Goal: Transaction & Acquisition: Book appointment/travel/reservation

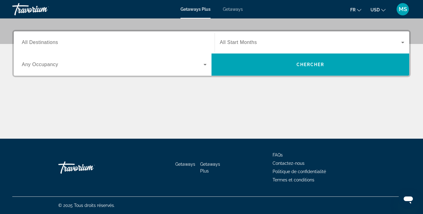
scroll to position [140, 0]
click at [44, 43] on span "All Destinations" at bounding box center [40, 42] width 36 height 5
click at [44, 43] on input "Destination All Destinations" at bounding box center [114, 42] width 185 height 7
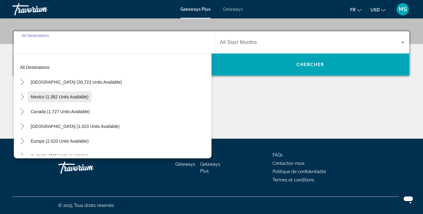
scroll to position [5, 0]
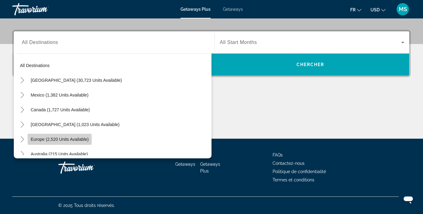
click at [54, 140] on span "Europe (2,520 units available)" at bounding box center [60, 139] width 58 height 5
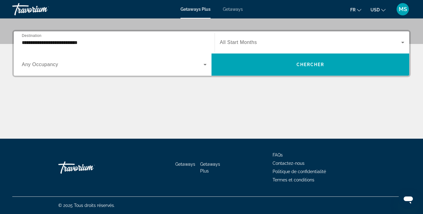
click at [103, 47] on div "**********" at bounding box center [114, 42] width 185 height 17
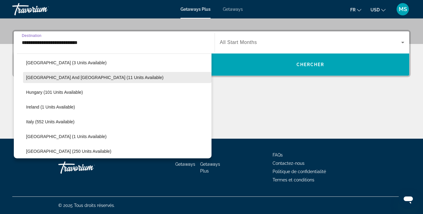
scroll to position [187, 0]
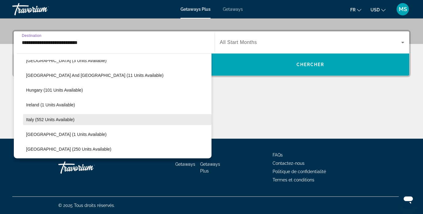
click at [64, 122] on span "Search widget" at bounding box center [117, 119] width 188 height 15
type input "**********"
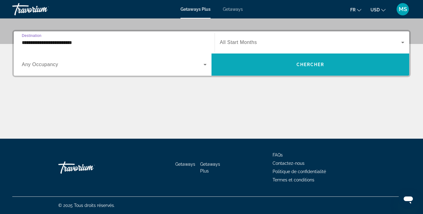
click at [287, 68] on span "Search widget" at bounding box center [311, 64] width 198 height 15
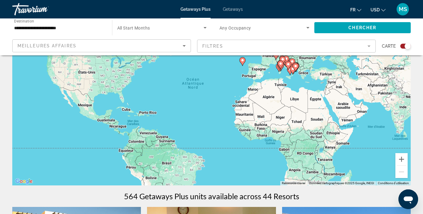
scroll to position [64, 0]
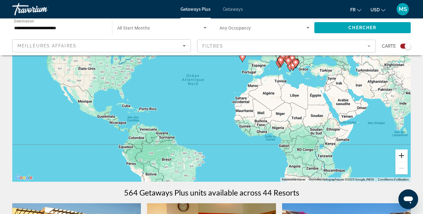
click at [402, 154] on button "Zoom avant" at bounding box center [401, 155] width 12 height 12
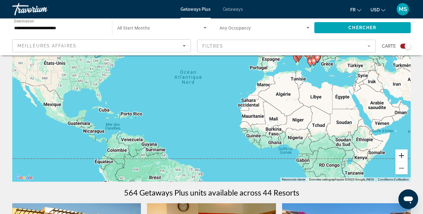
click at [402, 154] on button "Zoom avant" at bounding box center [401, 155] width 12 height 12
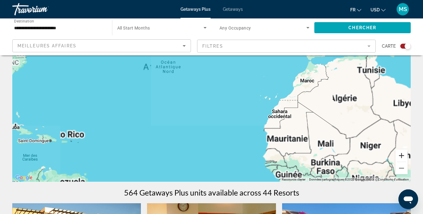
click at [402, 154] on button "Zoom avant" at bounding box center [401, 155] width 12 height 12
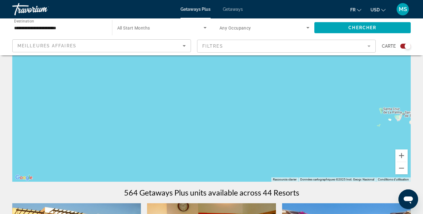
drag, startPoint x: 332, startPoint y: 115, endPoint x: 257, endPoint y: 158, distance: 86.4
click at [257, 158] on div "Main content" at bounding box center [211, 89] width 398 height 184
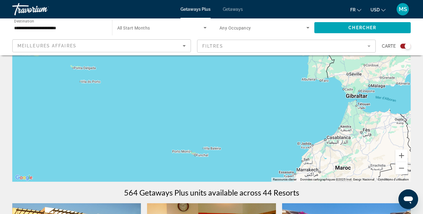
drag, startPoint x: 302, startPoint y: 130, endPoint x: 184, endPoint y: 168, distance: 124.5
click at [184, 168] on div "Pour activer le glissement avec le clavier, appuyez sur Alt+Entrée. Une fois ce…" at bounding box center [211, 89] width 398 height 184
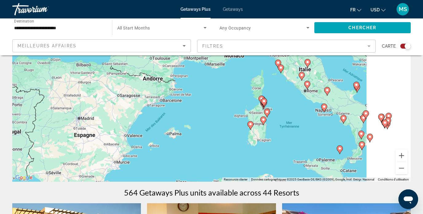
drag, startPoint x: 243, startPoint y: 120, endPoint x: 155, endPoint y: 141, distance: 90.7
click at [155, 141] on div "Pour activer le glissement avec le clavier, appuyez sur Alt+Entrée. Une fois ce…" at bounding box center [211, 89] width 398 height 184
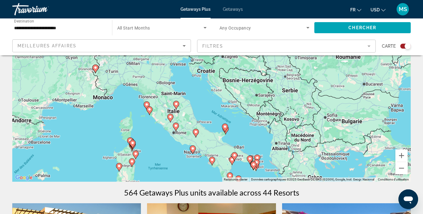
drag, startPoint x: 161, startPoint y: 157, endPoint x: 153, endPoint y: 130, distance: 28.1
click at [153, 130] on div "Pour activer le glissement avec le clavier, appuyez sur Alt+Entrée. Une fois ce…" at bounding box center [211, 89] width 398 height 184
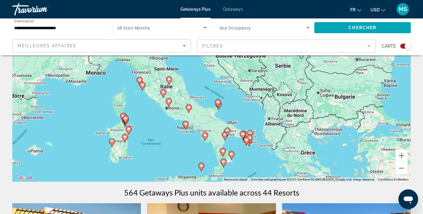
click at [166, 148] on div "Pour activer le glissement avec le clavier, appuyez sur Alt+Entrée. Une fois ce…" at bounding box center [211, 89] width 398 height 184
click at [169, 104] on icon "Main content" at bounding box center [169, 102] width 6 height 8
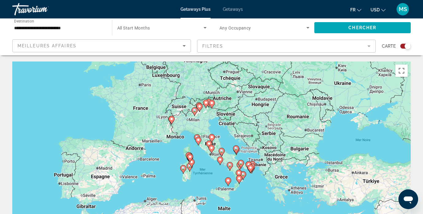
scroll to position [0, 0]
click at [87, 30] on input "**********" at bounding box center [59, 27] width 90 height 7
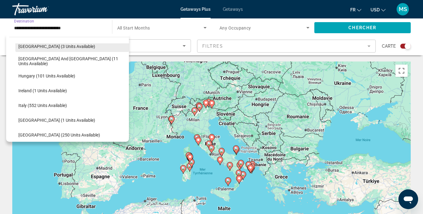
scroll to position [185, 0]
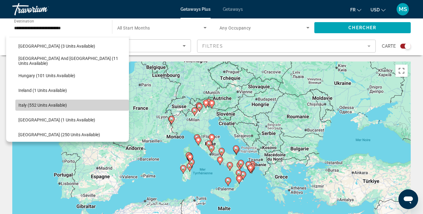
click at [54, 105] on span "Italy (552 units available)" at bounding box center [42, 105] width 49 height 5
type input "**********"
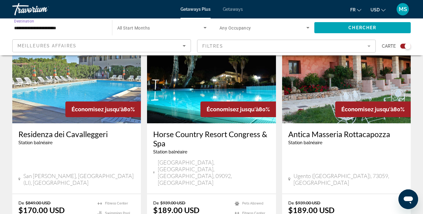
scroll to position [933, 0]
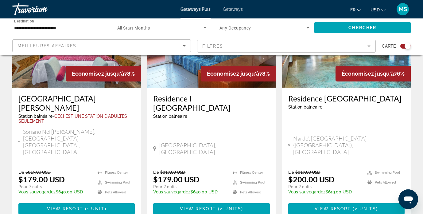
scroll to position [948, 0]
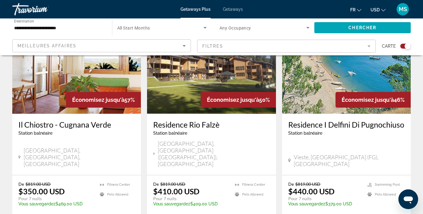
scroll to position [932, 0]
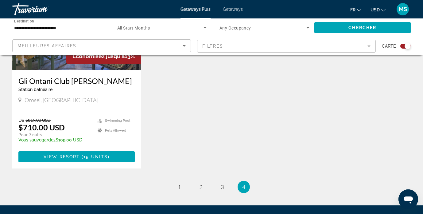
scroll to position [747, 0]
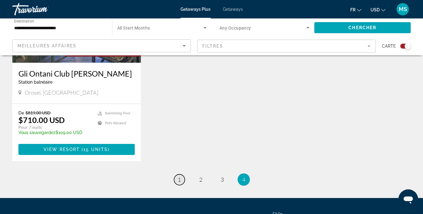
click at [182, 174] on link "page 1" at bounding box center [179, 179] width 11 height 11
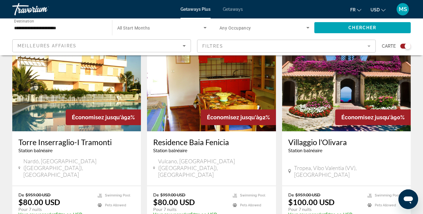
scroll to position [237, 0]
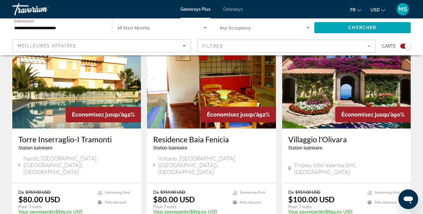
click at [348, 84] on img "Main content" at bounding box center [346, 79] width 129 height 98
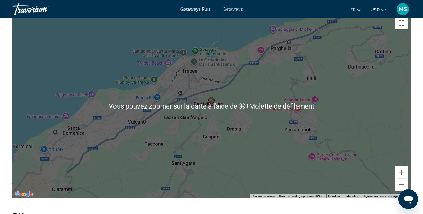
scroll to position [1045, 0]
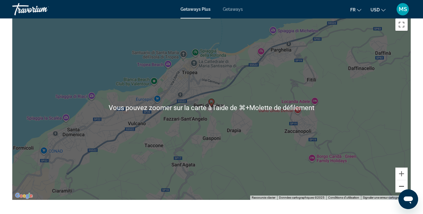
click at [402, 180] on button "Zoom arrière" at bounding box center [401, 186] width 12 height 12
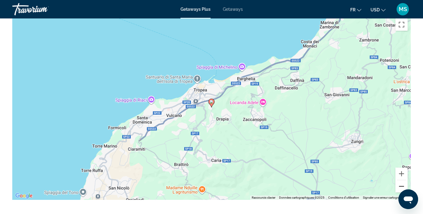
click at [402, 180] on button "Zoom arrière" at bounding box center [401, 186] width 12 height 12
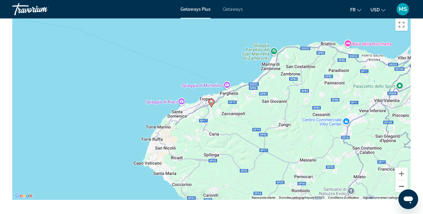
click at [402, 180] on button "Zoom arrière" at bounding box center [401, 186] width 12 height 12
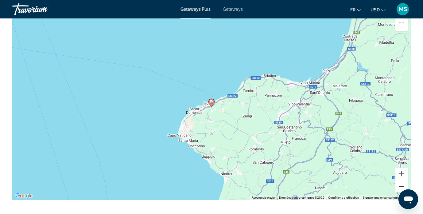
click at [402, 180] on button "Zoom arrière" at bounding box center [401, 186] width 12 height 12
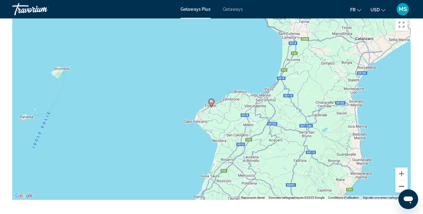
click at [402, 180] on button "Zoom arrière" at bounding box center [401, 186] width 12 height 12
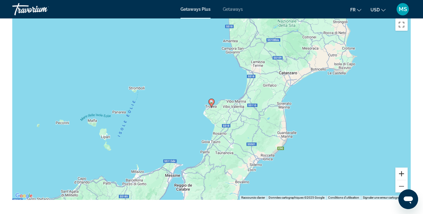
click at [402, 167] on button "Zoom avant" at bounding box center [401, 173] width 12 height 12
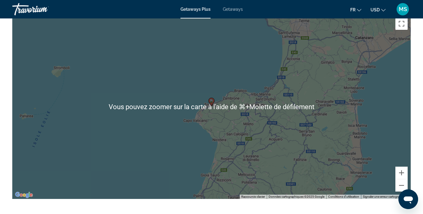
scroll to position [1048, 0]
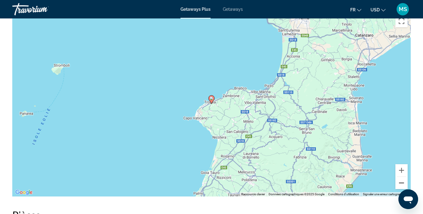
click at [400, 178] on button "Zoom arrière" at bounding box center [401, 183] width 12 height 12
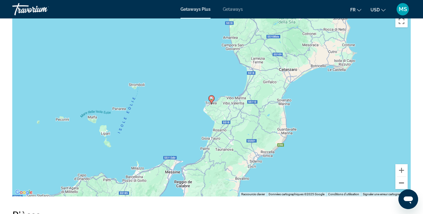
click at [400, 177] on button "Zoom arrière" at bounding box center [401, 183] width 12 height 12
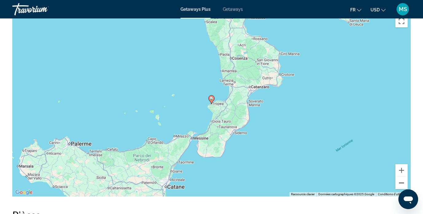
click at [400, 177] on button "Zoom arrière" at bounding box center [401, 183] width 12 height 12
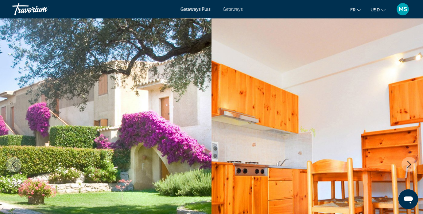
scroll to position [0, 0]
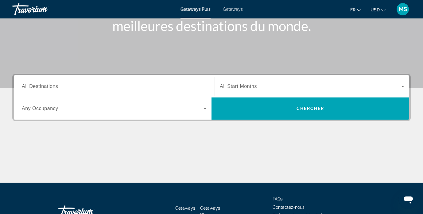
click at [115, 90] on input "Destination All Destinations" at bounding box center [114, 86] width 185 height 7
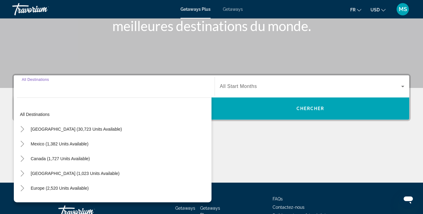
scroll to position [140, 0]
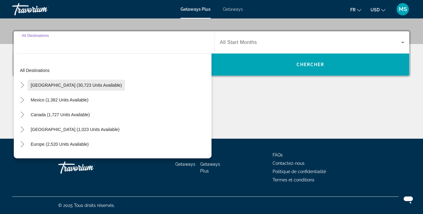
click at [75, 84] on span "[GEOGRAPHIC_DATA] (30,723 units available)" at bounding box center [76, 85] width 91 height 5
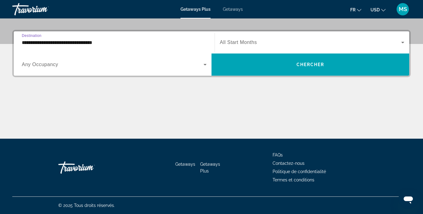
click at [53, 45] on input "**********" at bounding box center [114, 42] width 185 height 7
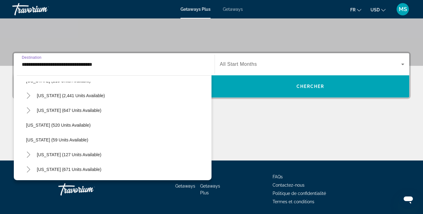
scroll to position [309, 0]
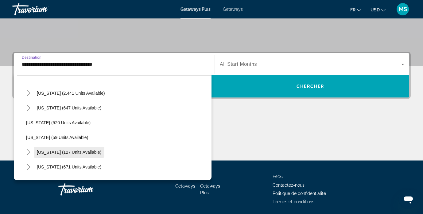
click at [48, 154] on span "[US_STATE] (127 units available)" at bounding box center [69, 152] width 64 height 5
type input "**********"
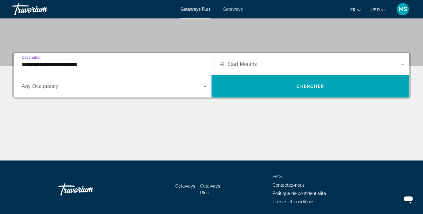
scroll to position [140, 0]
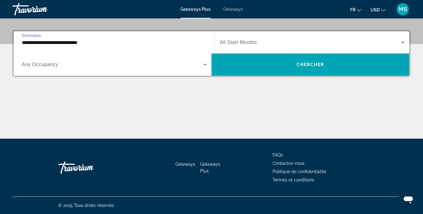
click at [99, 43] on input "**********" at bounding box center [114, 42] width 185 height 7
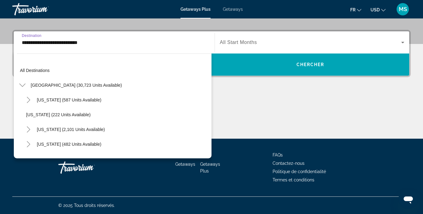
scroll to position [331, 0]
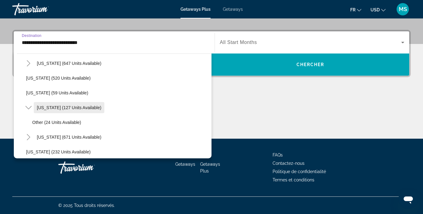
click at [65, 109] on span "[US_STATE] (127 units available)" at bounding box center [69, 107] width 64 height 5
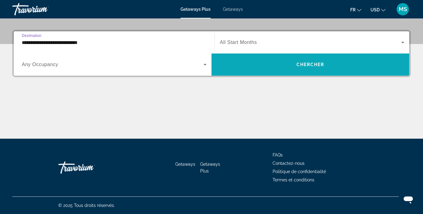
scroll to position [140, 0]
click at [288, 66] on span "Search widget" at bounding box center [311, 64] width 198 height 15
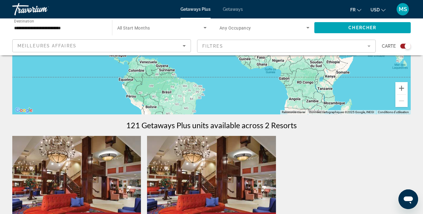
scroll to position [38, 0]
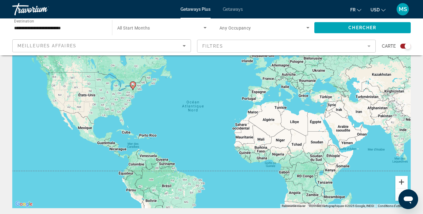
click at [400, 182] on button "Zoom avant" at bounding box center [401, 182] width 12 height 12
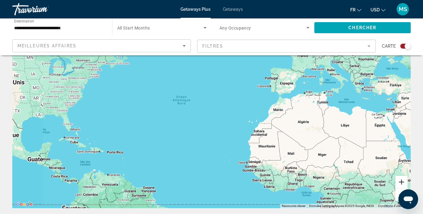
click at [400, 182] on button "Zoom avant" at bounding box center [401, 182] width 12 height 12
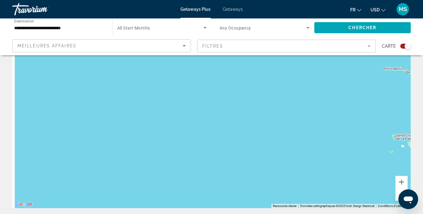
drag, startPoint x: 95, startPoint y: 114, endPoint x: 272, endPoint y: 137, distance: 178.6
click at [272, 137] on div "Main content" at bounding box center [211, 116] width 398 height 184
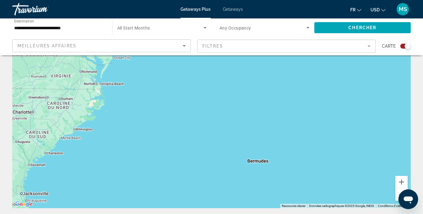
drag, startPoint x: 180, startPoint y: 104, endPoint x: 258, endPoint y: 126, distance: 81.4
click at [258, 126] on div "Pour activer le glissement avec le clavier, appuyez sur Alt+Entrée. Une fois ce…" at bounding box center [211, 116] width 398 height 184
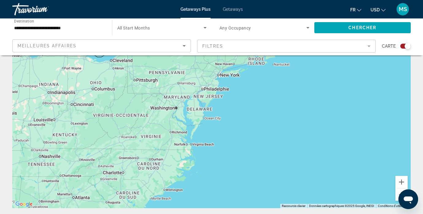
drag, startPoint x: 206, startPoint y: 96, endPoint x: 208, endPoint y: 138, distance: 42.1
click at [208, 138] on div "Pour activer le glissement avec le clavier, appuyez sur Alt+Entrée. Une fois ce…" at bounding box center [211, 116] width 398 height 184
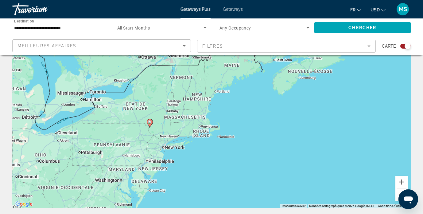
drag, startPoint x: 279, startPoint y: 78, endPoint x: 218, endPoint y: 110, distance: 68.9
click at [218, 110] on div "Pour activer le glissement avec le clavier, appuyez sur Alt+Entrée. Une fois ce…" at bounding box center [211, 116] width 398 height 184
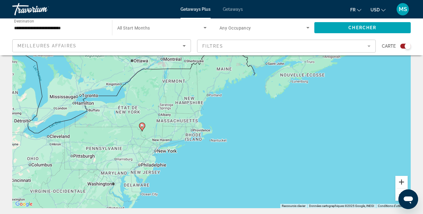
click at [401, 181] on button "Zoom avant" at bounding box center [401, 182] width 12 height 12
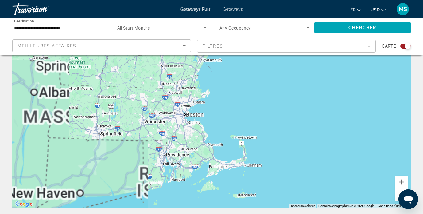
drag, startPoint x: 259, startPoint y: 181, endPoint x: 389, endPoint y: 99, distance: 153.1
click at [389, 99] on div "Pour activer le glissement avec le clavier, appuyez sur Alt+Entrée. Une fois ce…" at bounding box center [211, 116] width 398 height 184
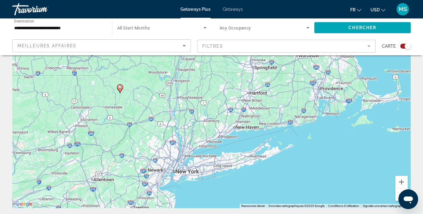
drag, startPoint x: 300, startPoint y: 113, endPoint x: 313, endPoint y: 148, distance: 36.7
click at [313, 148] on div "Pour activer le glissement avec le clavier, appuyez sur Alt+Entrée. Une fois ce…" at bounding box center [211, 116] width 398 height 184
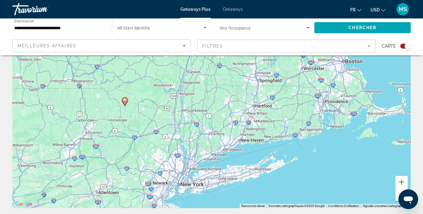
drag, startPoint x: 287, startPoint y: 184, endPoint x: 263, endPoint y: 156, distance: 37.5
click at [263, 156] on div "Pour activer le glissement avec le clavier, appuyez sur Alt+Entrée. Une fois ce…" at bounding box center [211, 116] width 398 height 184
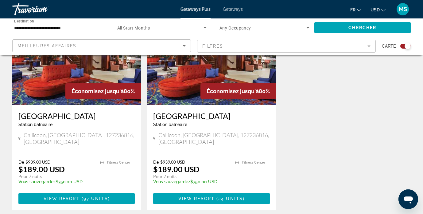
scroll to position [279, 0]
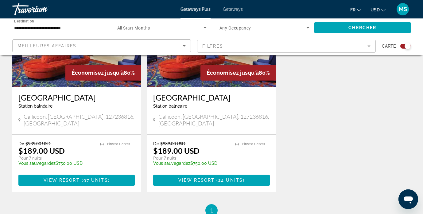
click at [68, 81] on img "Main content" at bounding box center [76, 37] width 129 height 98
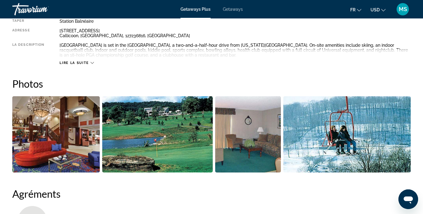
scroll to position [343, 0]
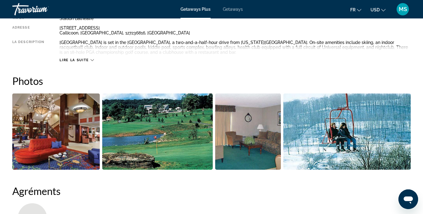
click at [63, 124] on img "Open full-screen image slider" at bounding box center [55, 131] width 87 height 76
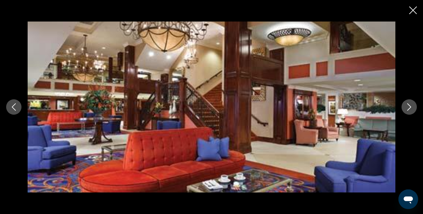
click at [406, 107] on icon "Next image" at bounding box center [409, 106] width 7 height 7
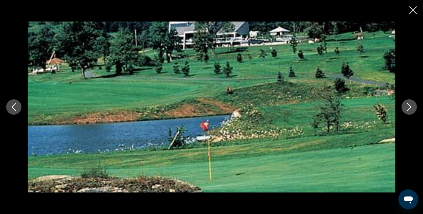
click at [406, 107] on icon "Next image" at bounding box center [409, 106] width 7 height 7
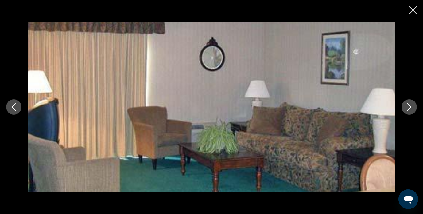
click at [406, 107] on icon "Next image" at bounding box center [409, 106] width 7 height 7
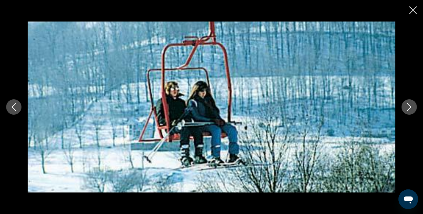
click at [406, 107] on icon "Next image" at bounding box center [409, 106] width 7 height 7
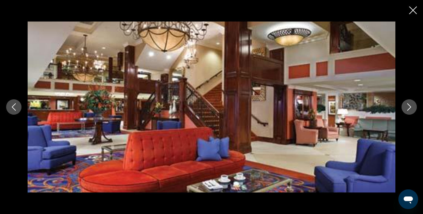
click at [406, 107] on icon "Next image" at bounding box center [409, 106] width 7 height 7
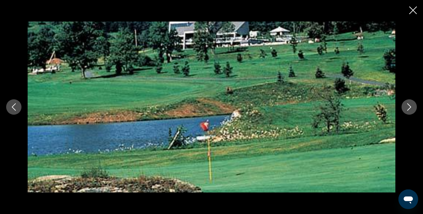
click at [411, 14] on icon "Close slideshow" at bounding box center [413, 10] width 8 height 8
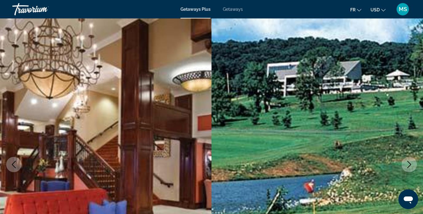
scroll to position [0, 0]
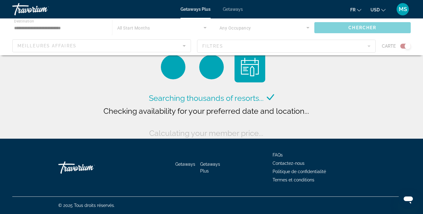
click at [47, 29] on div "Main content" at bounding box center [211, 36] width 423 height 37
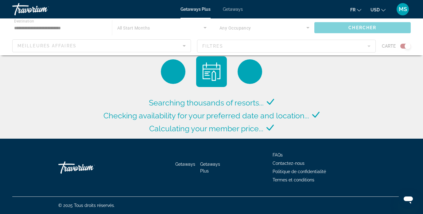
click at [47, 29] on div "Main content" at bounding box center [211, 36] width 423 height 37
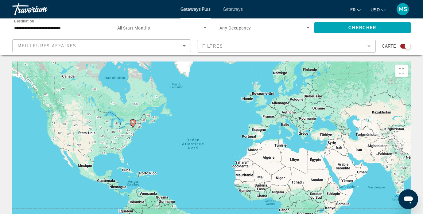
click at [47, 27] on input "**********" at bounding box center [59, 27] width 90 height 7
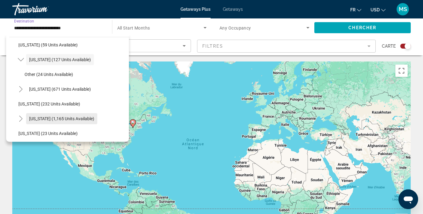
scroll to position [346, 0]
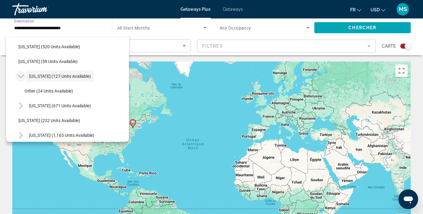
click at [22, 76] on icon "Toggle New York (127 units available)" at bounding box center [21, 76] width 6 height 6
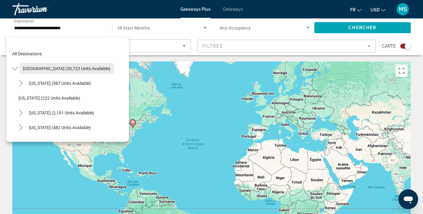
scroll to position [0, 0]
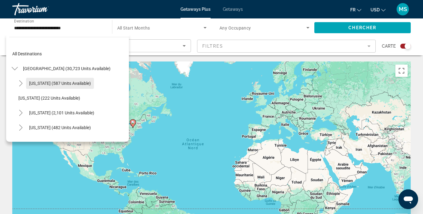
click at [31, 83] on span "[US_STATE] (587 units available)" at bounding box center [60, 83] width 62 height 5
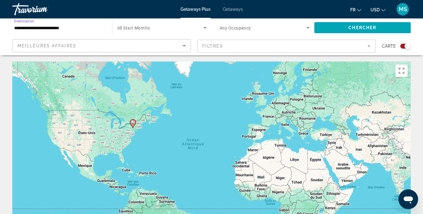
click at [49, 31] on input "**********" at bounding box center [59, 27] width 90 height 7
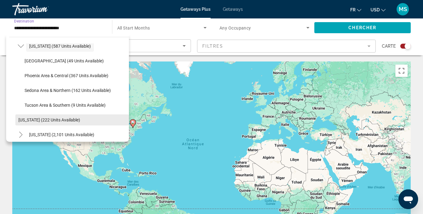
scroll to position [37, 0]
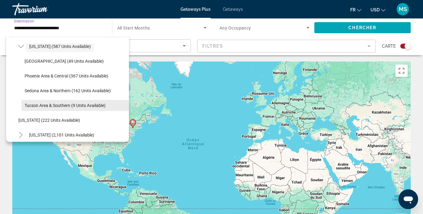
click at [71, 106] on span "Tucson Area & Southern (9 units available)" at bounding box center [65, 105] width 81 height 5
type input "**********"
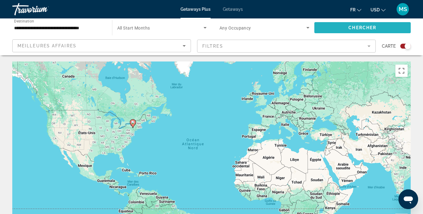
click at [346, 24] on span "Search widget" at bounding box center [362, 27] width 97 height 15
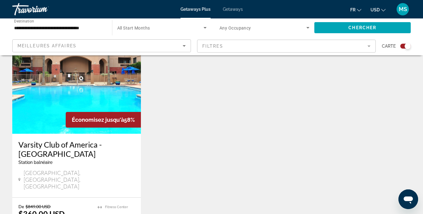
scroll to position [231, 0]
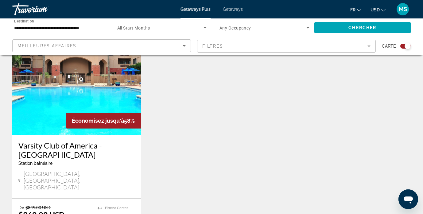
click at [63, 87] on img "Main content" at bounding box center [76, 85] width 129 height 98
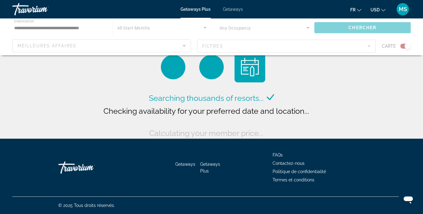
click at [83, 30] on div "Main content" at bounding box center [211, 36] width 423 height 37
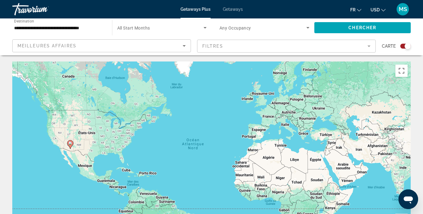
click at [64, 28] on input "**********" at bounding box center [59, 27] width 90 height 7
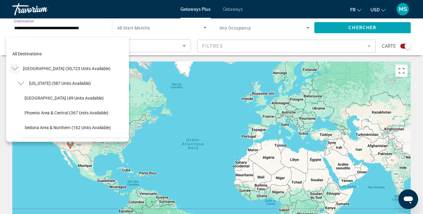
click at [14, 67] on icon "Toggle United States (30,723 units available)" at bounding box center [15, 68] width 6 height 6
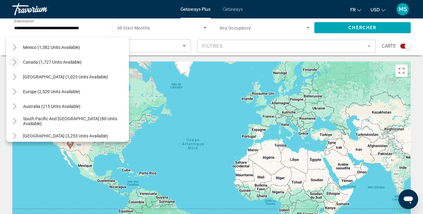
scroll to position [37, 0]
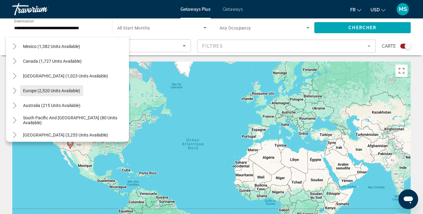
click at [35, 92] on span "Europe (2,520 units available)" at bounding box center [51, 90] width 57 height 5
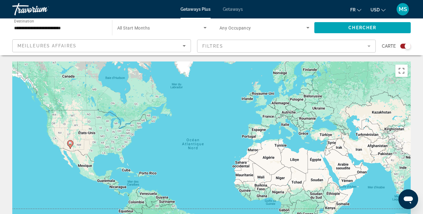
click at [67, 32] on div "**********" at bounding box center [59, 27] width 90 height 17
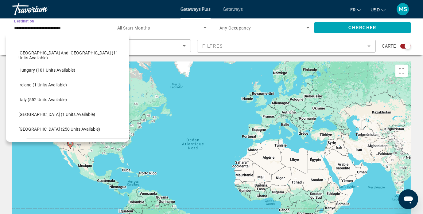
scroll to position [187, 0]
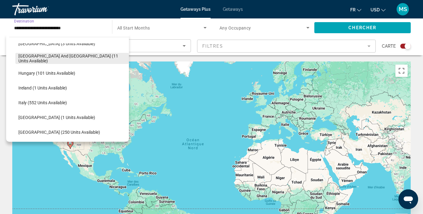
click at [41, 58] on span "[GEOGRAPHIC_DATA] and [GEOGRAPHIC_DATA] (11 units available)" at bounding box center [71, 58] width 107 height 10
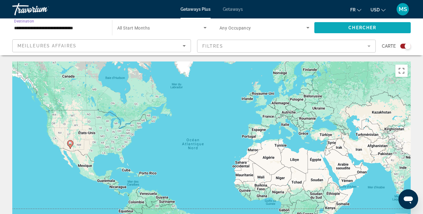
click at [359, 26] on span "Chercher" at bounding box center [362, 27] width 28 height 5
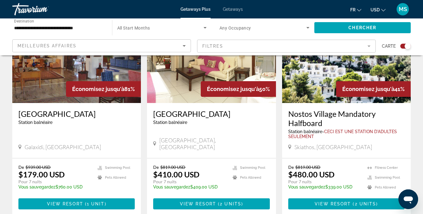
scroll to position [264, 0]
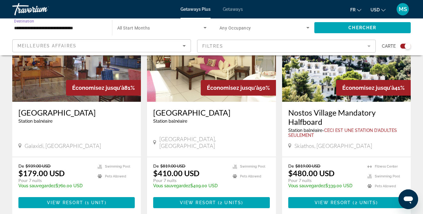
click at [58, 31] on input "**********" at bounding box center [59, 27] width 90 height 7
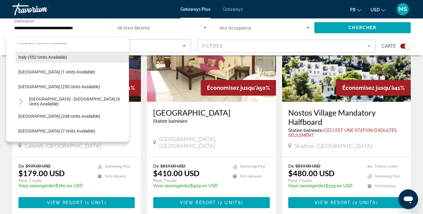
scroll to position [262, 0]
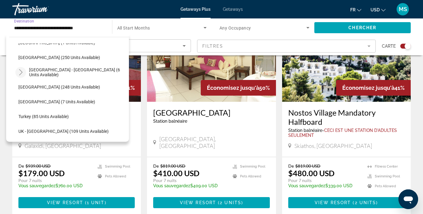
click at [21, 72] on icon "Toggle Spain - Canary Islands (6 units available)" at bounding box center [21, 72] width 6 height 6
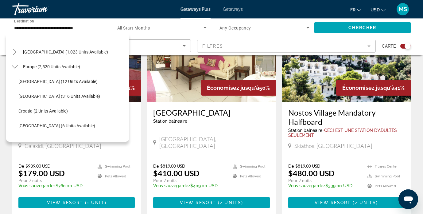
scroll to position [60, 0]
click at [16, 69] on icon "Toggle Europe (2,520 units available)" at bounding box center [15, 67] width 6 height 6
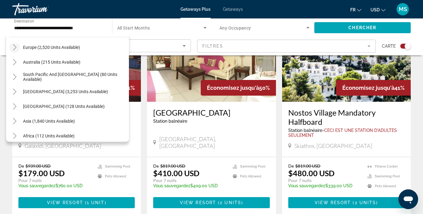
scroll to position [84, 0]
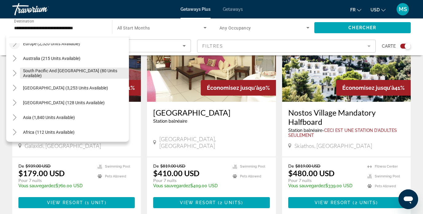
click at [40, 72] on span "South Pacific and [GEOGRAPHIC_DATA] (80 units available)" at bounding box center [74, 73] width 103 height 10
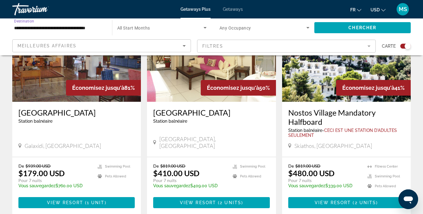
click at [72, 30] on input "**********" at bounding box center [59, 27] width 90 height 7
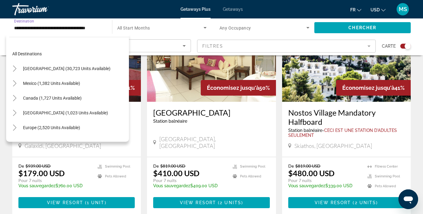
scroll to position [66, 0]
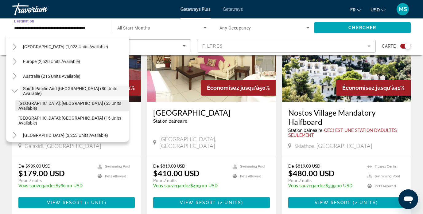
click at [33, 104] on span "[GEOGRAPHIC_DATA]: [GEOGRAPHIC_DATA] (55 units available)" at bounding box center [71, 106] width 107 height 10
type input "**********"
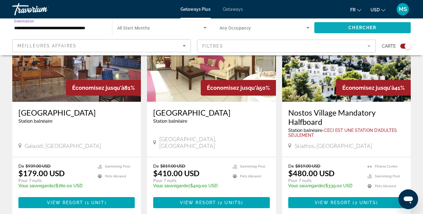
click at [356, 27] on span "Chercher" at bounding box center [362, 27] width 28 height 5
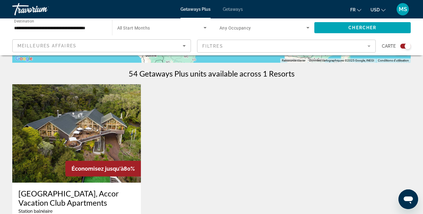
scroll to position [182, 0]
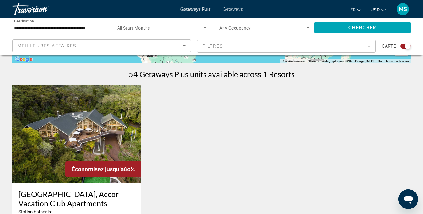
click at [69, 134] on img "Main content" at bounding box center [76, 134] width 129 height 98
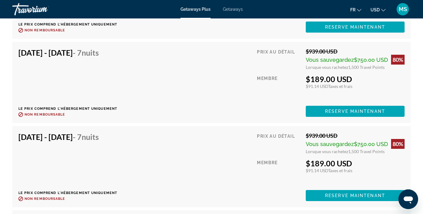
drag, startPoint x: 272, startPoint y: 167, endPoint x: 273, endPoint y: 164, distance: 3.2
click at [272, 165] on div "Prix au détail $939.00 USD Vous sauvegardez $750.00 USD 80% Lorsque vous rachet…" at bounding box center [331, 166] width 148 height 69
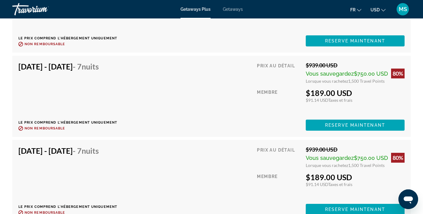
scroll to position [1354, 0]
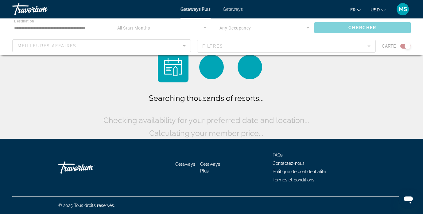
click at [74, 29] on div "Main content" at bounding box center [211, 36] width 423 height 37
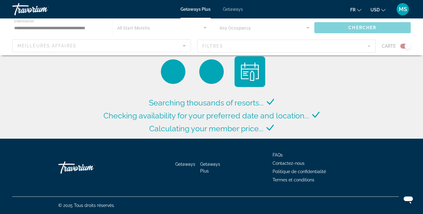
click at [80, 26] on div "Main content" at bounding box center [211, 36] width 423 height 37
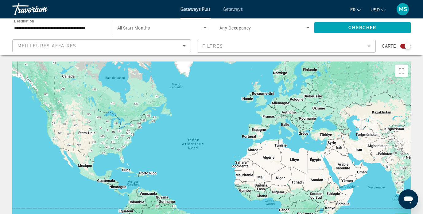
click at [77, 29] on input "**********" at bounding box center [59, 27] width 90 height 7
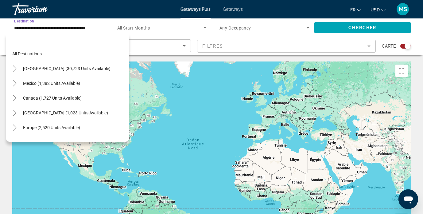
scroll to position [81, 0]
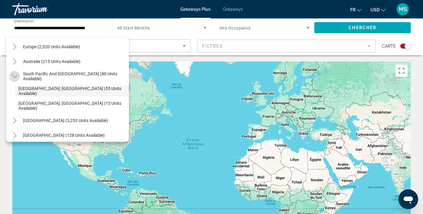
click at [15, 76] on icon "Toggle South Pacific and Oceania (80 units available)" at bounding box center [15, 76] width 6 height 6
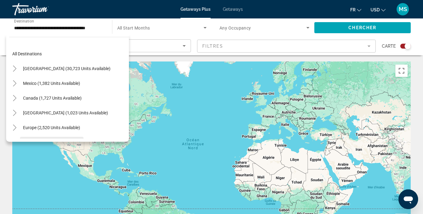
scroll to position [0, 0]
click at [37, 68] on span "[GEOGRAPHIC_DATA] (30,723 units available)" at bounding box center [66, 68] width 87 height 5
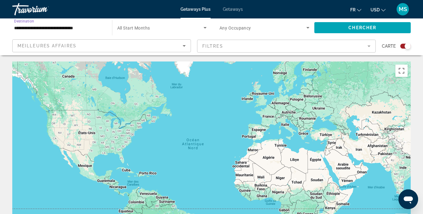
click at [51, 29] on input "**********" at bounding box center [59, 27] width 90 height 7
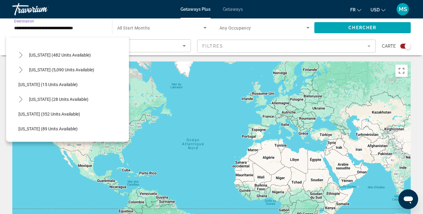
scroll to position [73, 0]
click at [33, 98] on span "[US_STATE] (28 units available)" at bounding box center [58, 98] width 59 height 5
type input "**********"
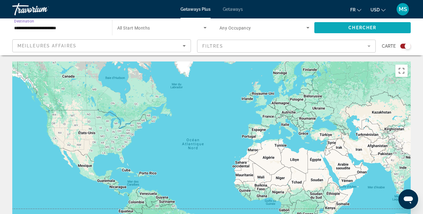
click at [342, 25] on span "Search widget" at bounding box center [362, 27] width 97 height 15
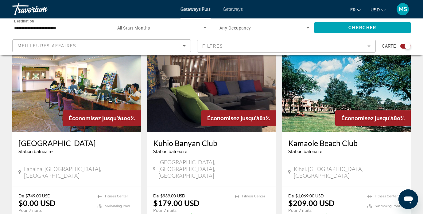
scroll to position [235, 0]
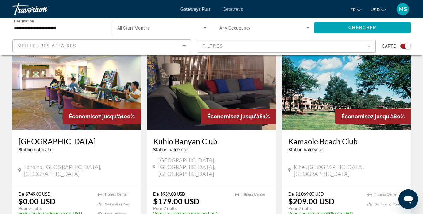
click at [340, 80] on img "Main content" at bounding box center [346, 81] width 129 height 98
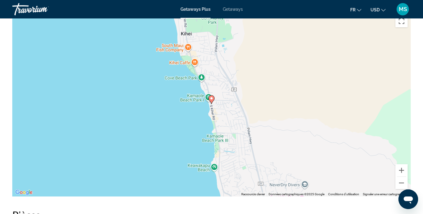
scroll to position [1000, 0]
click at [399, 178] on button "Zoom arrière" at bounding box center [401, 182] width 12 height 12
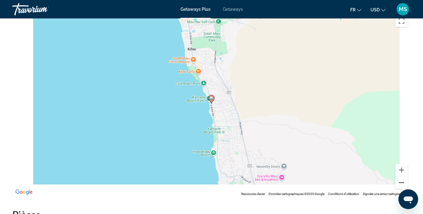
click at [399, 178] on button "Zoom arrière" at bounding box center [401, 182] width 12 height 12
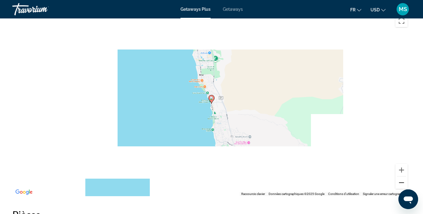
click at [399, 178] on button "Zoom arrière" at bounding box center [401, 182] width 12 height 12
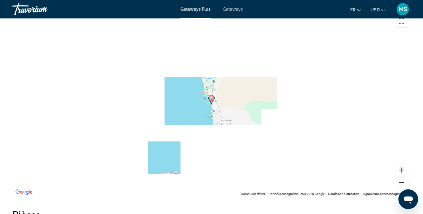
click at [399, 178] on button "Zoom arrière" at bounding box center [401, 182] width 12 height 12
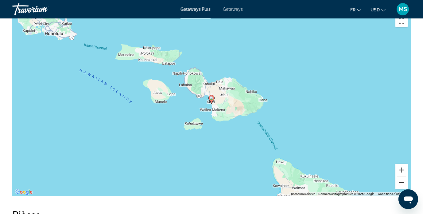
click at [399, 178] on button "Zoom arrière" at bounding box center [401, 182] width 12 height 12
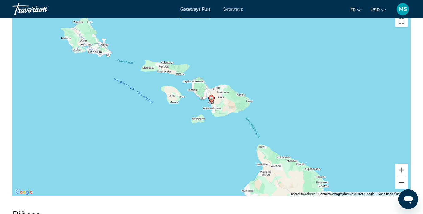
click at [399, 178] on button "Zoom arrière" at bounding box center [401, 182] width 12 height 12
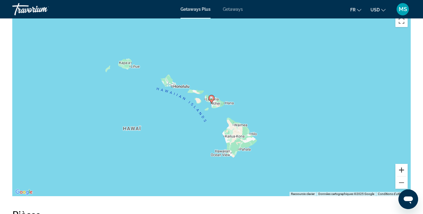
click at [401, 165] on button "Zoom avant" at bounding box center [401, 170] width 12 height 12
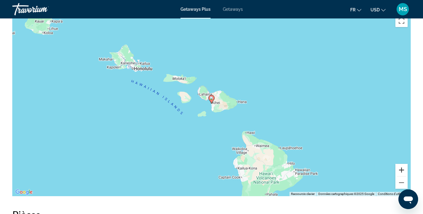
click at [401, 165] on button "Zoom avant" at bounding box center [401, 170] width 12 height 12
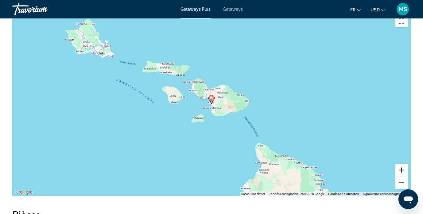
click at [401, 165] on button "Zoom avant" at bounding box center [401, 170] width 12 height 12
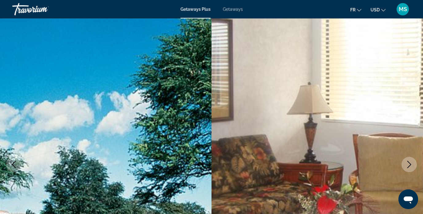
scroll to position [0, 0]
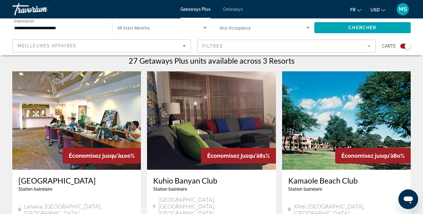
scroll to position [193, 0]
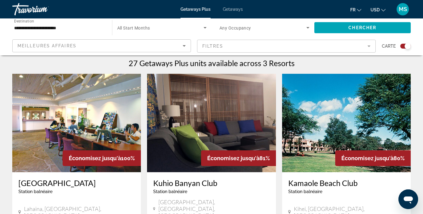
click at [90, 111] on img "Main content" at bounding box center [76, 123] width 129 height 98
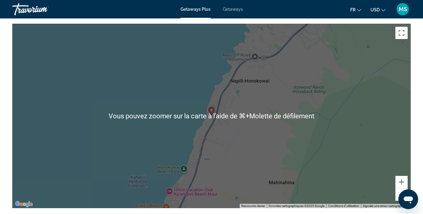
scroll to position [958, 0]
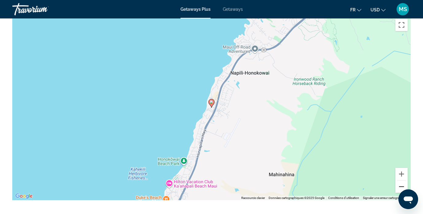
click at [403, 180] on button "Zoom arrière" at bounding box center [401, 186] width 12 height 12
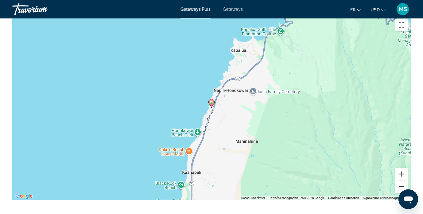
click at [402, 180] on button "Zoom arrière" at bounding box center [401, 186] width 12 height 12
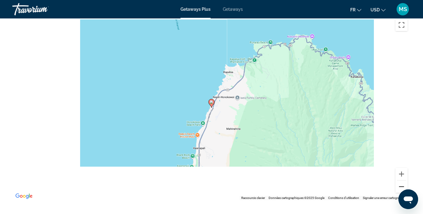
click at [402, 180] on button "Zoom arrière" at bounding box center [401, 186] width 12 height 12
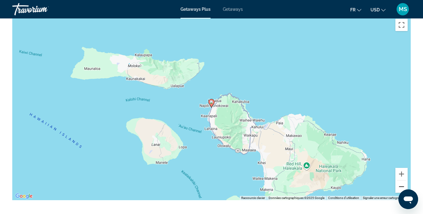
click at [402, 180] on button "Zoom arrière" at bounding box center [401, 186] width 12 height 12
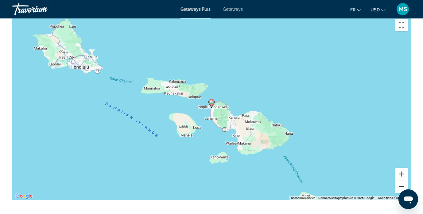
click at [402, 180] on button "Zoom arrière" at bounding box center [401, 186] width 12 height 12
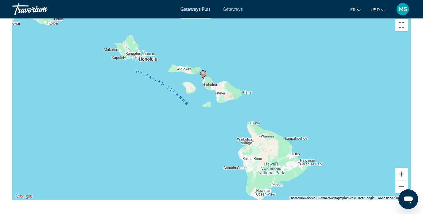
drag, startPoint x: 351, startPoint y: 141, endPoint x: 340, endPoint y: 99, distance: 43.6
click at [340, 98] on div "Pour activer le glissement avec le clavier, appuyez sur Alt+Entrée. Une fois ce…" at bounding box center [211, 108] width 398 height 184
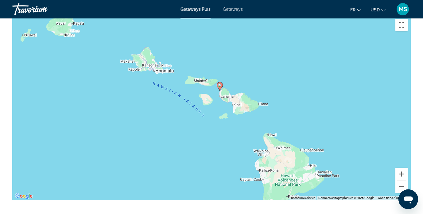
drag, startPoint x: 312, startPoint y: 93, endPoint x: 332, endPoint y: 119, distance: 32.8
click at [332, 119] on div "Pour activer le glissement avec le clavier, appuyez sur Alt+Entrée. Une fois ce…" at bounding box center [211, 108] width 398 height 184
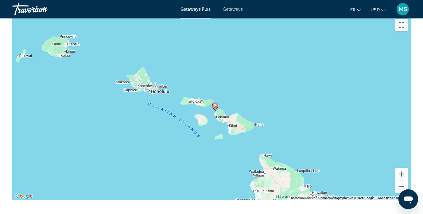
drag, startPoint x: 321, startPoint y: 97, endPoint x: 316, endPoint y: 119, distance: 22.6
click at [316, 119] on div "Pour activer le glissement avec le clavier, appuyez sur Alt+Entrée. Une fois ce…" at bounding box center [211, 108] width 398 height 184
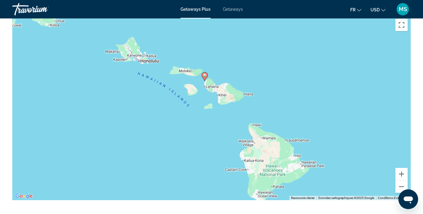
drag, startPoint x: 316, startPoint y: 119, endPoint x: 306, endPoint y: 88, distance: 32.7
click at [306, 88] on div "Pour activer le glissement avec le clavier, appuyez sur Alt+Entrée. Une fois ce…" at bounding box center [211, 108] width 398 height 184
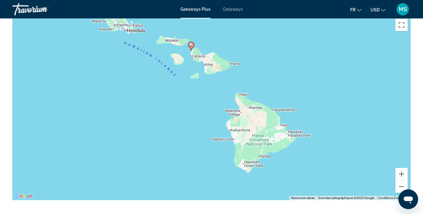
drag, startPoint x: 314, startPoint y: 96, endPoint x: 294, endPoint y: 53, distance: 47.7
click at [294, 53] on div "Pour activer le glissement avec le clavier, appuyez sur Alt+Entrée. Une fois ce…" at bounding box center [211, 108] width 398 height 184
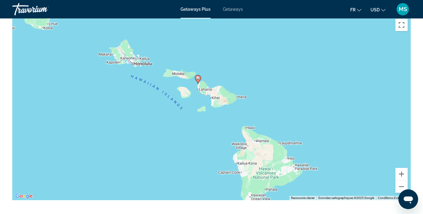
drag, startPoint x: 341, startPoint y: 75, endPoint x: 368, endPoint y: 162, distance: 91.6
click at [368, 162] on div "Pour activer le glissement avec le clavier, appuyez sur Alt+Entrée. Une fois ce…" at bounding box center [211, 108] width 398 height 184
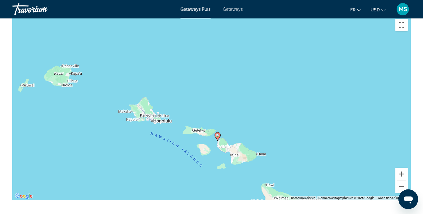
drag, startPoint x: 367, startPoint y: 159, endPoint x: 367, endPoint y: 150, distance: 8.6
click at [367, 150] on div "Pour activer le glissement avec le clavier, appuyez sur Alt+Entrée. Une fois ce…" at bounding box center [211, 108] width 398 height 184
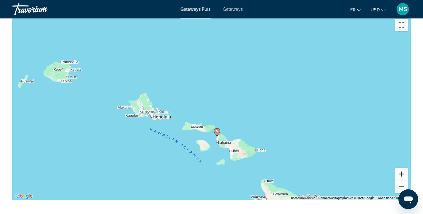
click at [402, 168] on button "Zoom avant" at bounding box center [401, 174] width 12 height 12
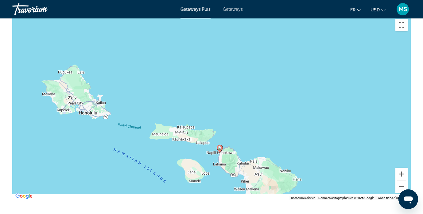
drag, startPoint x: 358, startPoint y: 151, endPoint x: 335, endPoint y: 92, distance: 63.2
click at [335, 92] on div "Pour activer le glissement avec le clavier, appuyez sur Alt+Entrée. Une fois ce…" at bounding box center [211, 108] width 398 height 184
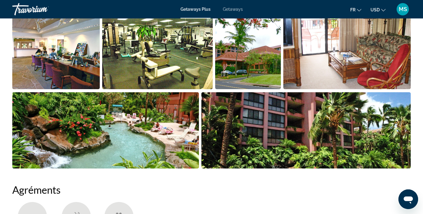
scroll to position [431, 0]
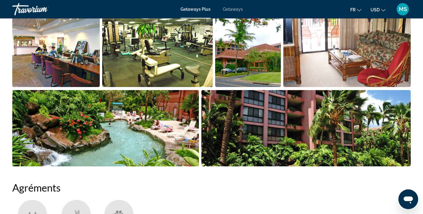
click at [53, 56] on img "Open full-screen image slider" at bounding box center [55, 49] width 87 height 76
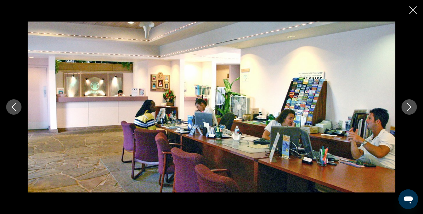
click at [409, 112] on button "Next image" at bounding box center [409, 106] width 15 height 15
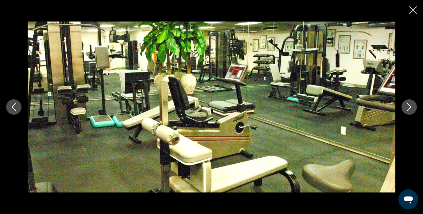
click at [409, 112] on button "Next image" at bounding box center [409, 106] width 15 height 15
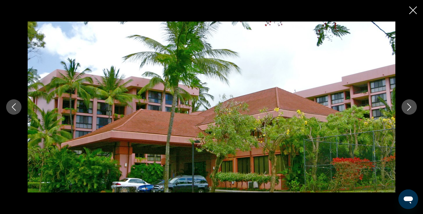
click at [409, 112] on button "Next image" at bounding box center [409, 106] width 15 height 15
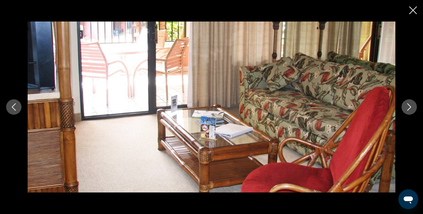
click at [410, 114] on button "Next image" at bounding box center [409, 106] width 15 height 15
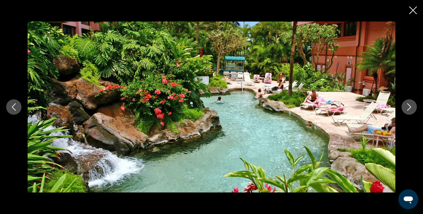
click at [410, 111] on button "Next image" at bounding box center [409, 106] width 15 height 15
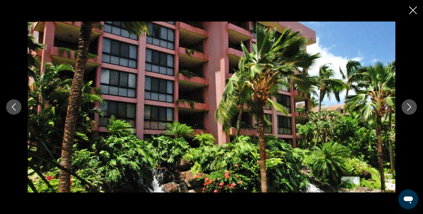
click at [410, 111] on button "Next image" at bounding box center [409, 106] width 15 height 15
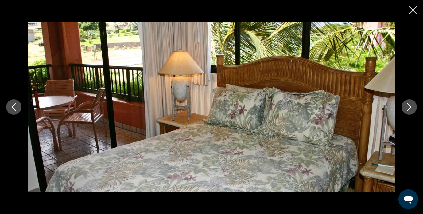
click at [410, 111] on button "Next image" at bounding box center [409, 106] width 15 height 15
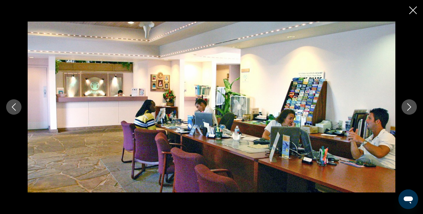
click at [410, 111] on button "Next image" at bounding box center [409, 106] width 15 height 15
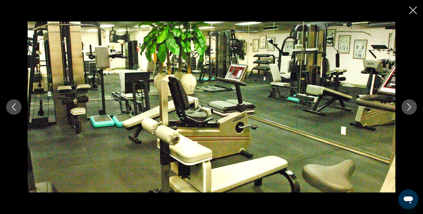
click at [414, 11] on icon "Close slideshow" at bounding box center [413, 10] width 8 height 8
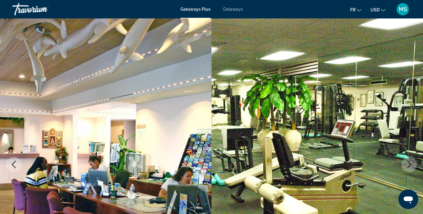
scroll to position [0, 0]
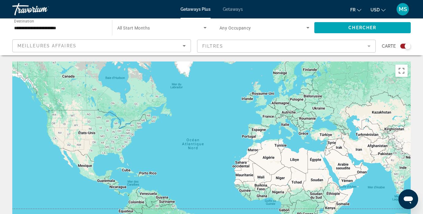
click at [51, 26] on input "**********" at bounding box center [59, 27] width 90 height 7
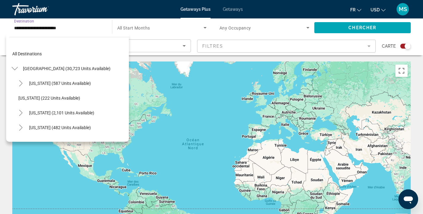
scroll to position [81, 0]
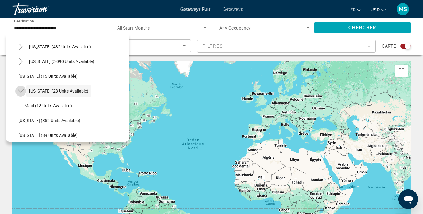
click at [21, 91] on icon "Toggle Hawaii (28 units available)" at bounding box center [21, 91] width 6 height 6
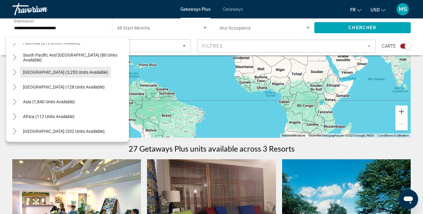
scroll to position [108, 0]
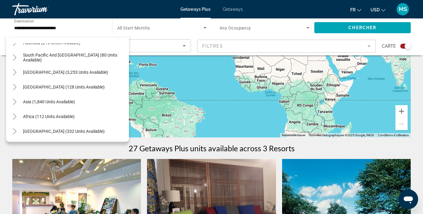
click at [45, 27] on input "**********" at bounding box center [59, 27] width 90 height 7
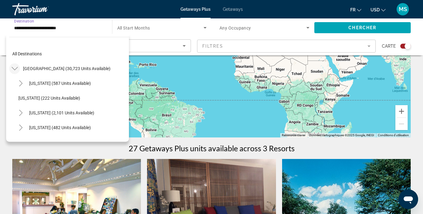
scroll to position [0, 0]
click at [14, 69] on icon "Toggle United States (30,723 units available)" at bounding box center [14, 68] width 6 height 3
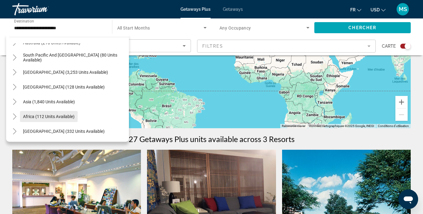
scroll to position [118, 0]
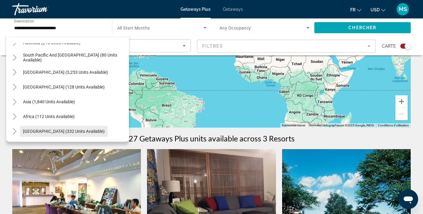
click at [49, 129] on span "[GEOGRAPHIC_DATA] (332 units available)" at bounding box center [64, 131] width 82 height 5
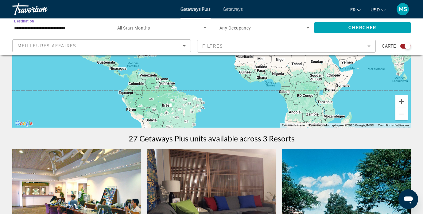
click at [69, 28] on input "**********" at bounding box center [59, 27] width 90 height 7
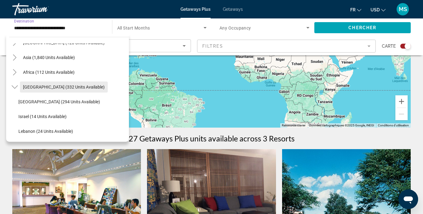
scroll to position [144, 0]
click at [15, 86] on icon "Toggle Middle East (332 units available)" at bounding box center [15, 87] width 6 height 6
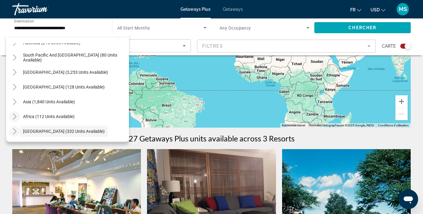
click at [15, 116] on icon "Toggle Africa (112 units available)" at bounding box center [14, 116] width 3 height 6
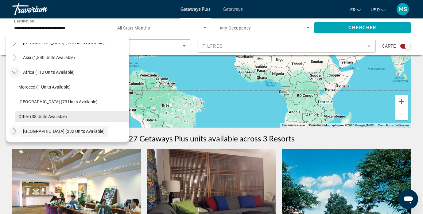
scroll to position [144, 0]
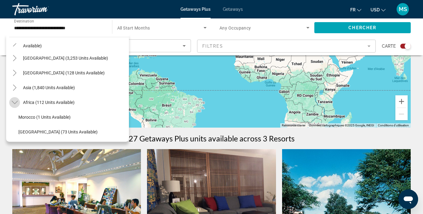
click at [13, 103] on icon "Toggle Africa (112 units available)" at bounding box center [15, 102] width 6 height 6
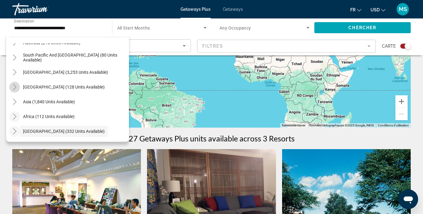
click at [14, 87] on icon "Toggle Central America (128 units available)" at bounding box center [15, 87] width 6 height 6
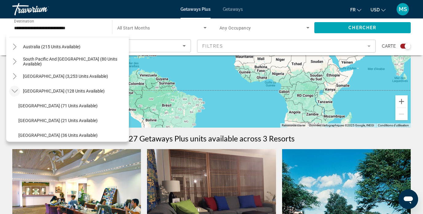
click at [14, 87] on mat-icon "Toggle Central America (128 units available)" at bounding box center [14, 91] width 11 height 11
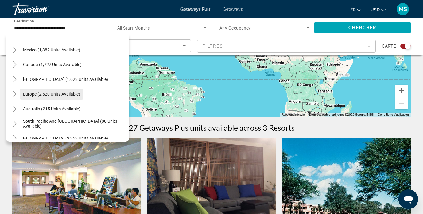
scroll to position [33, 0]
click at [15, 81] on icon "Toggle Caribbean & Atlantic Islands (1,023 units available)" at bounding box center [15, 80] width 6 height 6
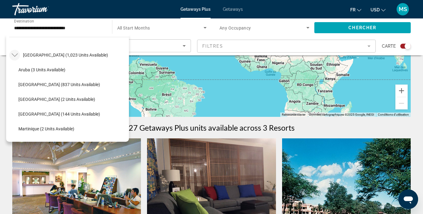
scroll to position [49, 0]
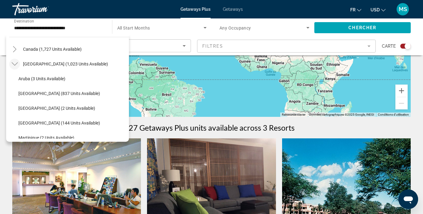
click at [15, 64] on icon "Toggle Caribbean & Atlantic Islands (1,023 units available)" at bounding box center [15, 64] width 6 height 6
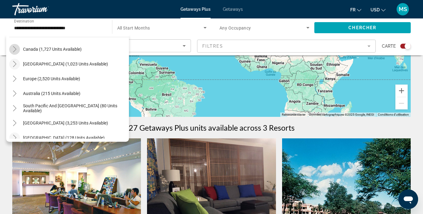
click at [15, 51] on icon "Toggle Canada (1,727 units available)" at bounding box center [14, 49] width 3 height 6
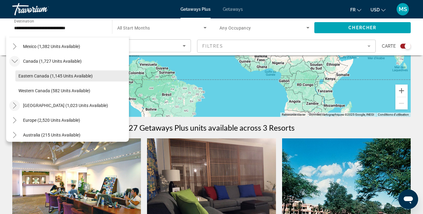
scroll to position [36, 0]
click at [30, 77] on span "Eastern Canada (1,145 units available)" at bounding box center [55, 76] width 74 height 5
type input "**********"
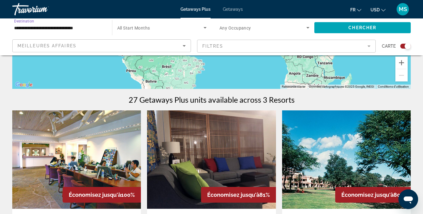
scroll to position [142, 0]
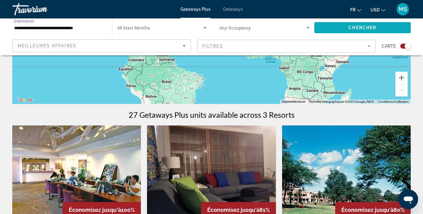
click at [346, 26] on span "Search widget" at bounding box center [362, 27] width 97 height 15
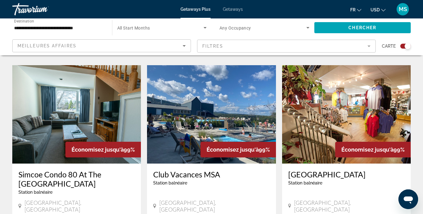
scroll to position [875, 0]
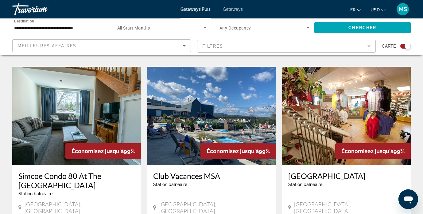
click at [225, 103] on img "Main content" at bounding box center [211, 116] width 129 height 98
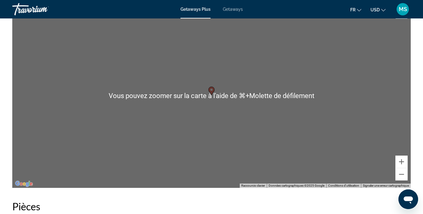
scroll to position [1054, 0]
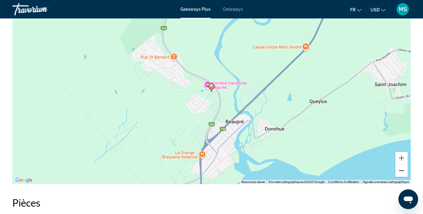
click at [402, 167] on button "Zoom arrière" at bounding box center [401, 170] width 12 height 12
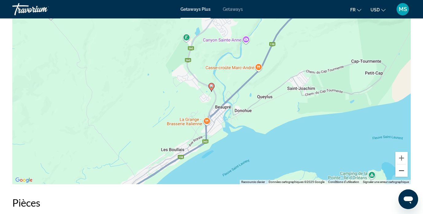
click at [402, 167] on button "Zoom arrière" at bounding box center [401, 170] width 12 height 12
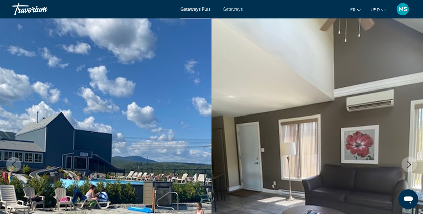
scroll to position [0, 0]
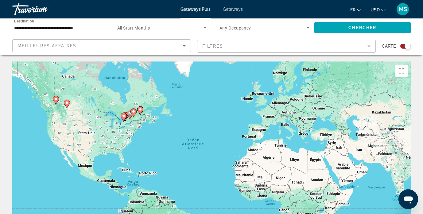
click at [57, 29] on input "**********" at bounding box center [59, 27] width 90 height 7
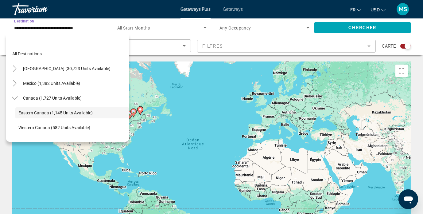
scroll to position [22, 0]
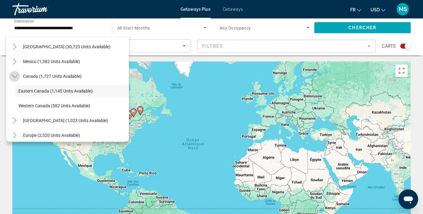
click at [15, 75] on icon "Toggle Canada (1,727 units available)" at bounding box center [15, 76] width 6 height 6
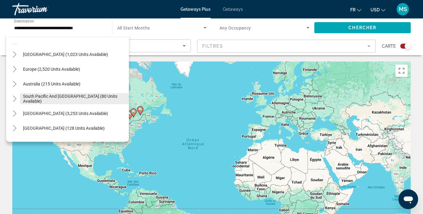
scroll to position [60, 0]
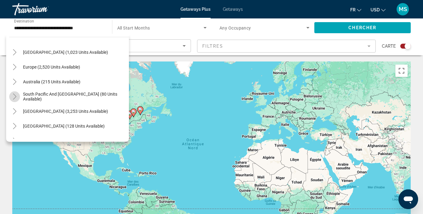
click at [15, 95] on icon "Toggle South Pacific and Oceania (80 units available)" at bounding box center [14, 96] width 3 height 6
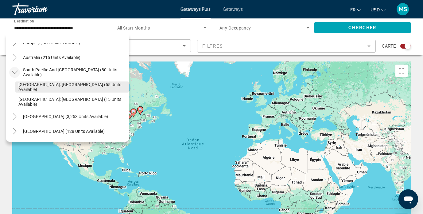
scroll to position [83, 0]
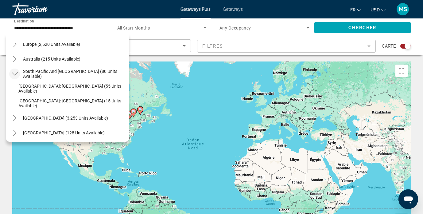
click at [15, 75] on icon "Toggle South Pacific and Oceania (80 units available)" at bounding box center [14, 73] width 6 height 3
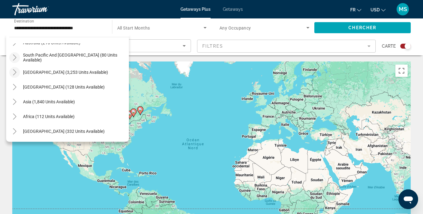
scroll to position [99, 0]
click at [14, 101] on icon "Toggle Asia (1,840 units available)" at bounding box center [15, 102] width 6 height 6
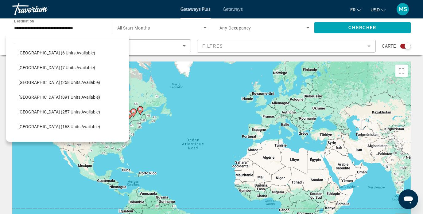
scroll to position [164, 0]
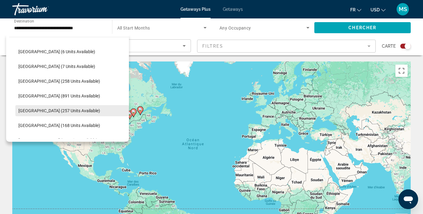
click at [28, 109] on span "[GEOGRAPHIC_DATA] (257 units available)" at bounding box center [59, 110] width 82 height 5
type input "**********"
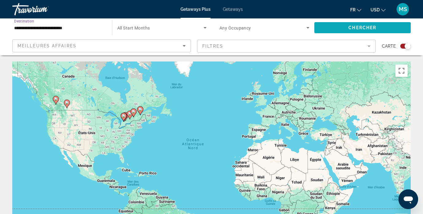
click at [363, 29] on span "Chercher" at bounding box center [362, 27] width 28 height 5
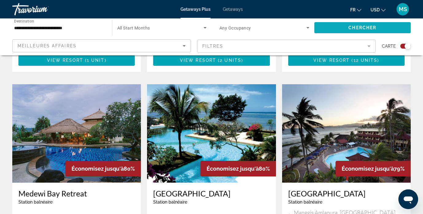
scroll to position [397, 0]
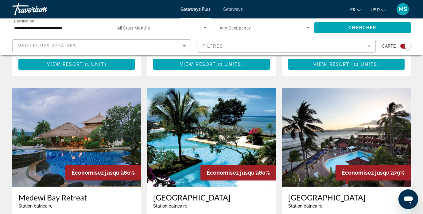
click at [222, 129] on img "Main content" at bounding box center [211, 137] width 129 height 98
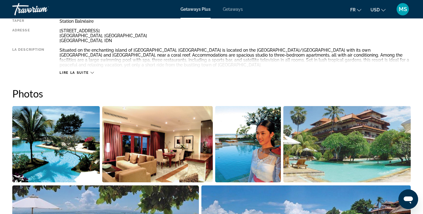
scroll to position [341, 0]
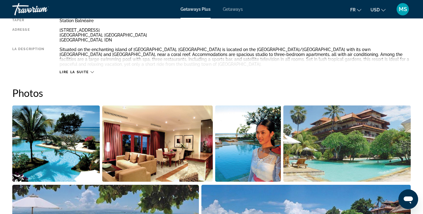
click at [51, 133] on img "Open full-screen image slider" at bounding box center [55, 143] width 87 height 76
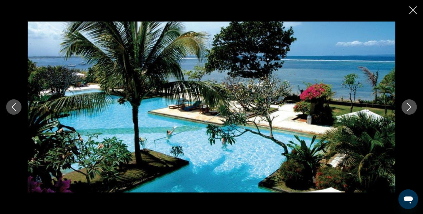
click at [409, 109] on icon "Next image" at bounding box center [409, 106] width 4 height 7
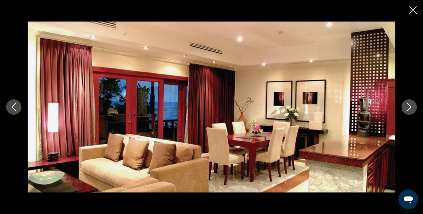
click at [409, 109] on icon "Next image" at bounding box center [409, 106] width 4 height 7
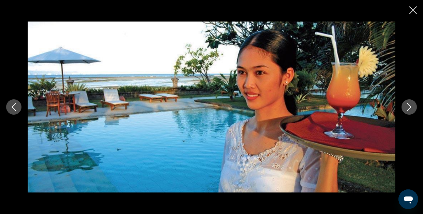
click at [409, 109] on icon "Next image" at bounding box center [409, 106] width 4 height 7
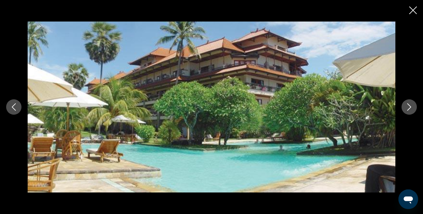
click at [409, 109] on icon "Next image" at bounding box center [409, 106] width 4 height 7
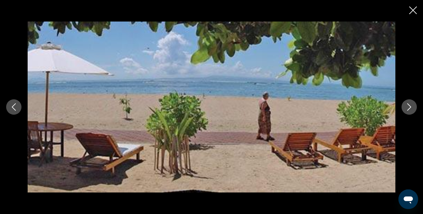
click at [409, 109] on icon "Next image" at bounding box center [409, 106] width 4 height 7
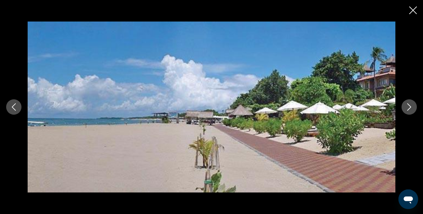
click at [409, 109] on icon "Next image" at bounding box center [409, 106] width 4 height 7
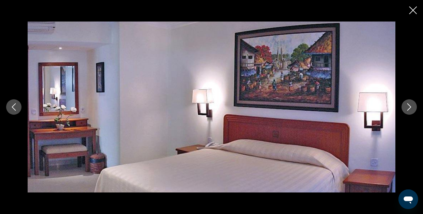
click at [409, 109] on icon "Next image" at bounding box center [409, 106] width 4 height 7
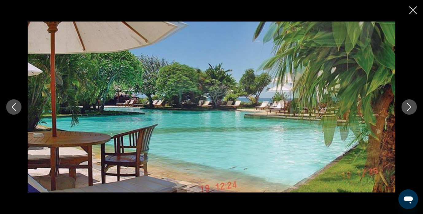
click at [409, 109] on icon "Next image" at bounding box center [409, 106] width 4 height 7
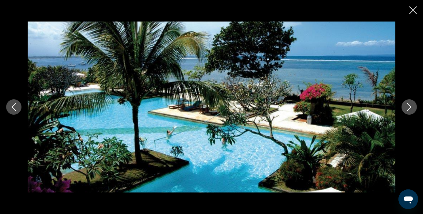
click at [409, 109] on icon "Next image" at bounding box center [409, 106] width 4 height 7
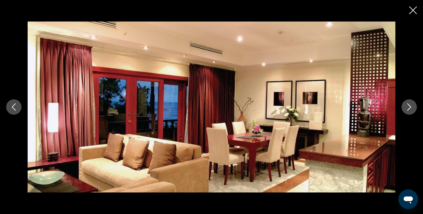
click at [409, 109] on icon "Next image" at bounding box center [409, 106] width 4 height 7
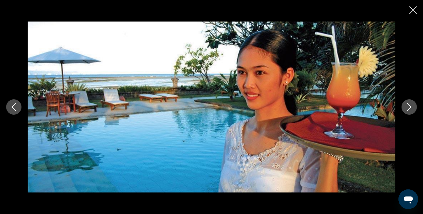
click at [409, 109] on icon "Next image" at bounding box center [409, 106] width 4 height 7
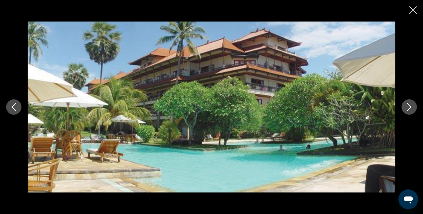
click at [409, 109] on icon "Next image" at bounding box center [409, 106] width 4 height 7
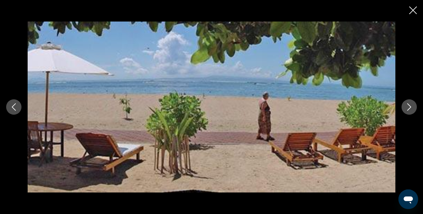
click at [409, 109] on icon "Next image" at bounding box center [409, 106] width 4 height 7
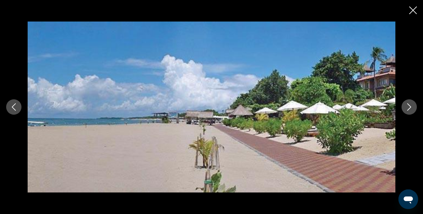
click at [414, 8] on icon "Close slideshow" at bounding box center [413, 10] width 8 height 8
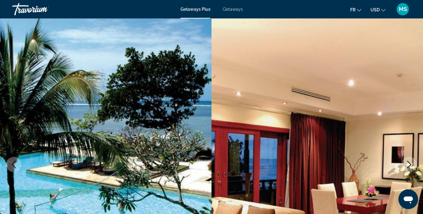
scroll to position [0, 0]
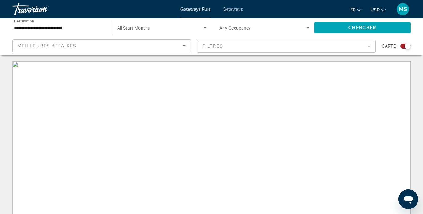
click at [71, 29] on input "**********" at bounding box center [59, 27] width 90 height 7
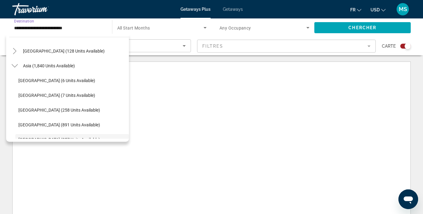
scroll to position [132, 0]
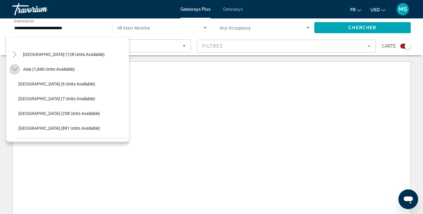
click at [12, 69] on icon "Toggle Asia (1,840 units available)" at bounding box center [15, 69] width 6 height 6
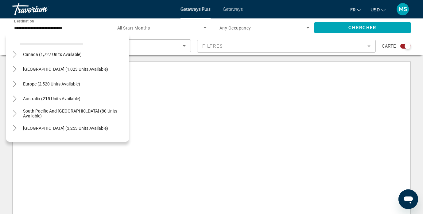
scroll to position [52, 0]
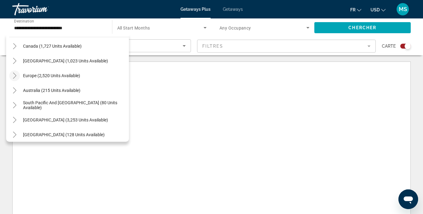
click at [14, 78] on icon "Toggle Europe (2,520 units available)" at bounding box center [14, 75] width 3 height 6
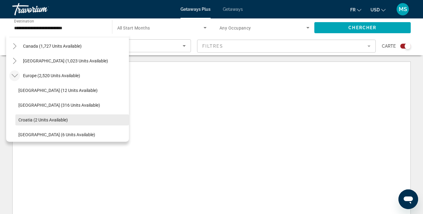
click at [45, 120] on span "Croatia (2 units available)" at bounding box center [42, 119] width 49 height 5
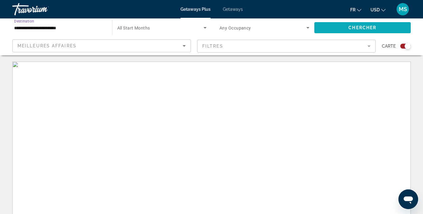
click at [352, 29] on span "Chercher" at bounding box center [362, 27] width 28 height 5
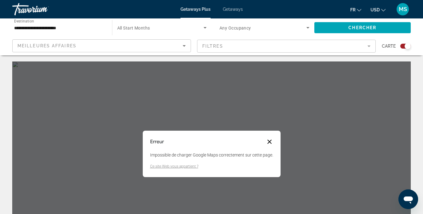
click at [269, 142] on button "Fermer la boîte de dialogue" at bounding box center [269, 141] width 7 height 7
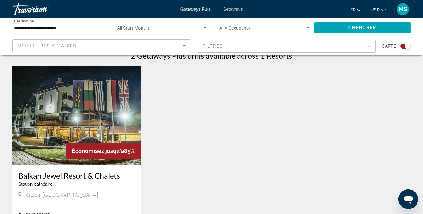
scroll to position [197, 0]
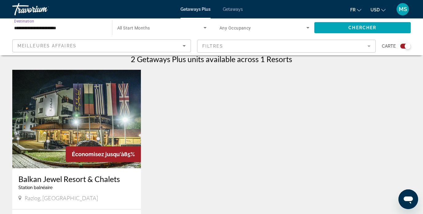
click at [57, 29] on input "**********" at bounding box center [59, 27] width 90 height 7
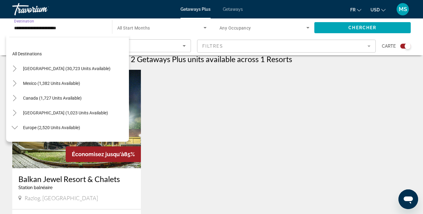
scroll to position [81, 0]
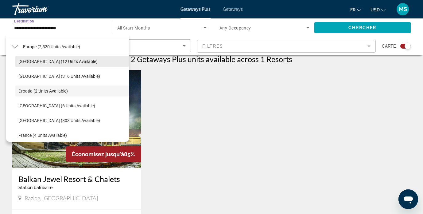
click at [25, 60] on span "[GEOGRAPHIC_DATA] (12 units available)" at bounding box center [57, 61] width 79 height 5
type input "**********"
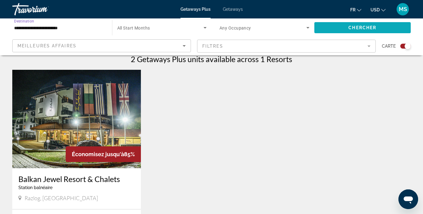
click at [347, 27] on span "Search widget" at bounding box center [362, 27] width 97 height 15
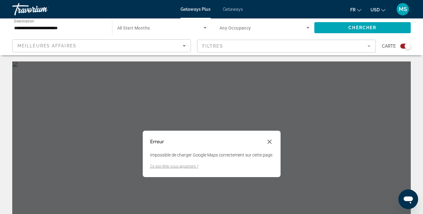
click at [265, 146] on div "Erreur Impossible de charger Google Maps correctement sur cette page. Ce site W…" at bounding box center [212, 153] width 138 height 46
click at [267, 143] on button "Fermer la boîte de dialogue" at bounding box center [269, 141] width 7 height 7
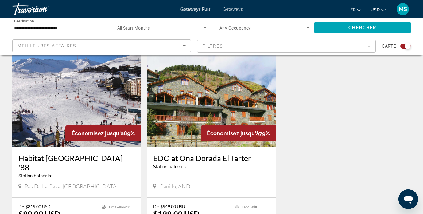
scroll to position [217, 0]
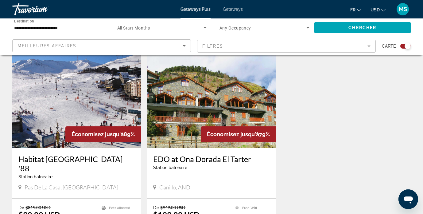
click at [57, 95] on img "Main content" at bounding box center [76, 99] width 129 height 98
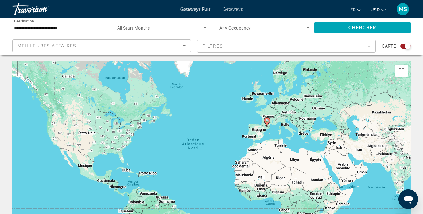
click at [55, 28] on input "**********" at bounding box center [59, 27] width 90 height 7
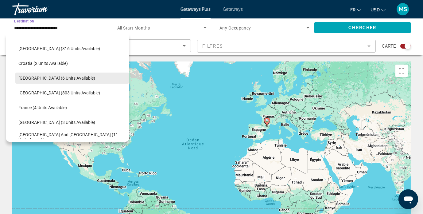
scroll to position [109, 0]
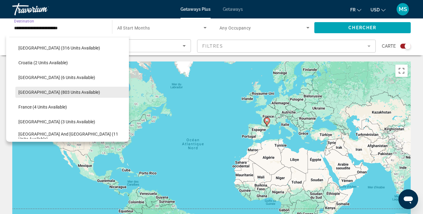
click at [33, 92] on span "[GEOGRAPHIC_DATA] (803 units available)" at bounding box center [59, 92] width 82 height 5
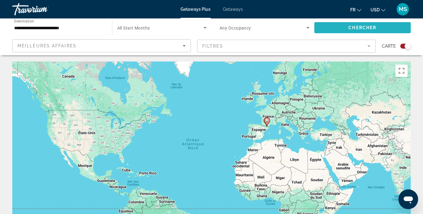
click at [330, 24] on span "Search widget" at bounding box center [362, 27] width 97 height 15
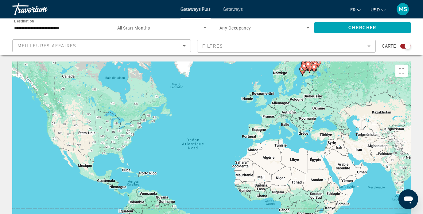
click at [59, 33] on div "**********" at bounding box center [59, 27] width 90 height 17
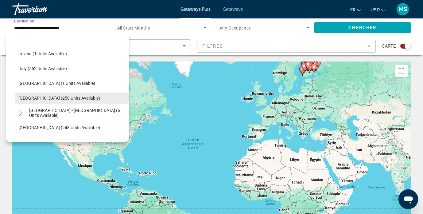
scroll to position [223, 0]
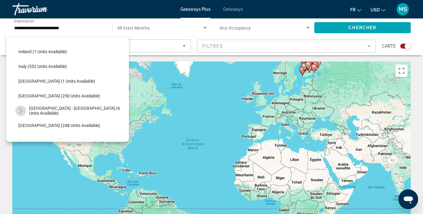
click at [21, 109] on icon "Toggle Spain - Canary Islands (6 units available)" at bounding box center [21, 110] width 6 height 6
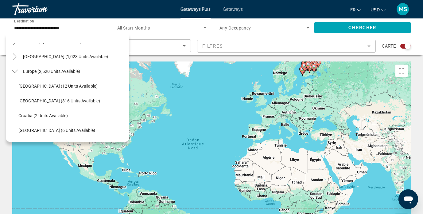
scroll to position [53, 0]
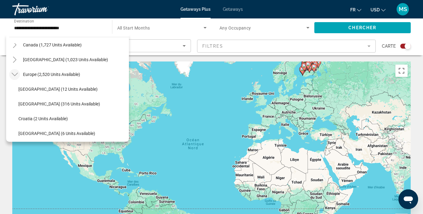
click at [14, 73] on icon "Toggle Europe (2,520 units available)" at bounding box center [15, 74] width 6 height 6
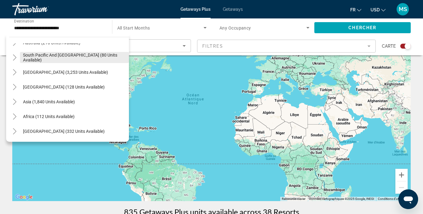
scroll to position [45, 0]
click at [16, 71] on icon "Toggle South America (3,253 units available)" at bounding box center [15, 72] width 6 height 6
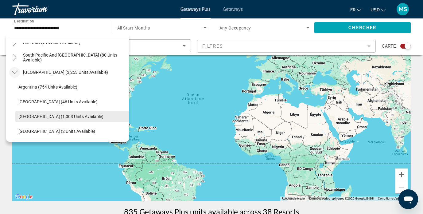
click at [36, 117] on span "[GEOGRAPHIC_DATA] (1,003 units available)" at bounding box center [60, 116] width 85 height 5
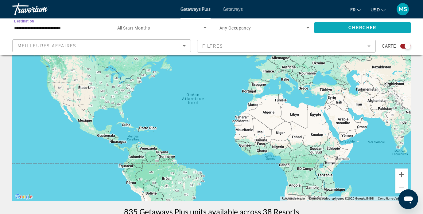
click at [351, 25] on span "Chercher" at bounding box center [362, 27] width 28 height 5
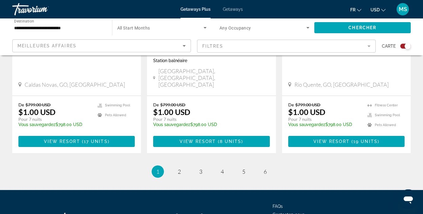
scroll to position [998, 0]
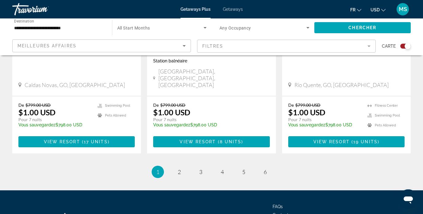
click at [53, 31] on input "**********" at bounding box center [59, 27] width 90 height 7
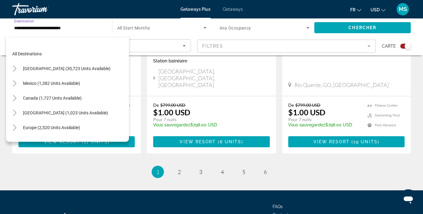
scroll to position [125, 0]
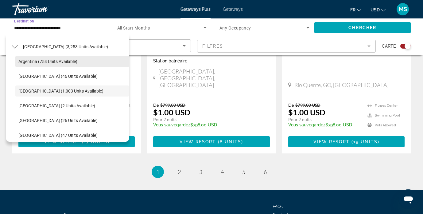
click at [37, 59] on span "Argentina (754 units available)" at bounding box center [47, 61] width 59 height 5
type input "**********"
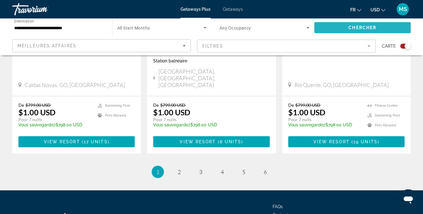
click at [350, 27] on span "Chercher" at bounding box center [362, 27] width 28 height 5
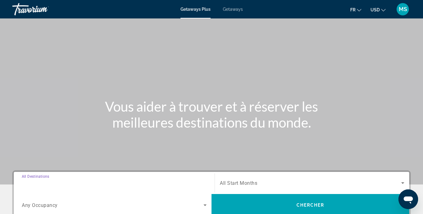
click at [77, 184] on input "Destination All Destinations" at bounding box center [114, 182] width 185 height 7
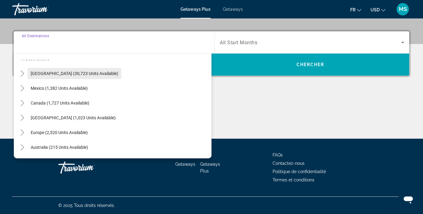
scroll to position [8, 0]
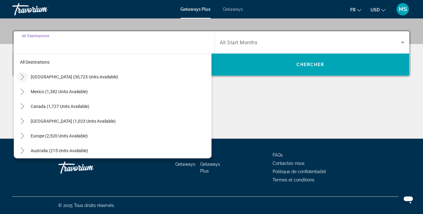
click at [24, 76] on icon "Toggle United States (30,723 units available)" at bounding box center [22, 77] width 6 height 6
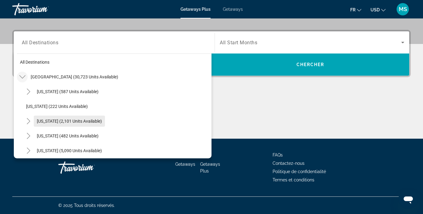
click at [85, 119] on span "[US_STATE] (2,101 units available)" at bounding box center [69, 120] width 65 height 5
type input "**********"
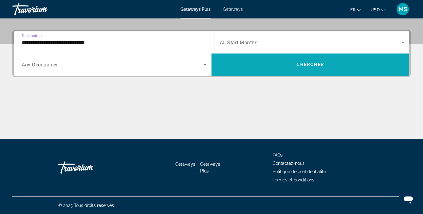
click at [274, 74] on span "Search widget" at bounding box center [311, 64] width 198 height 22
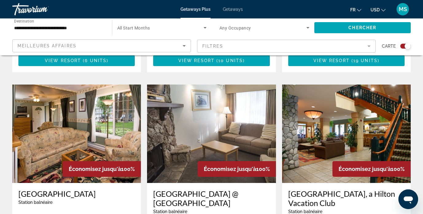
scroll to position [881, 0]
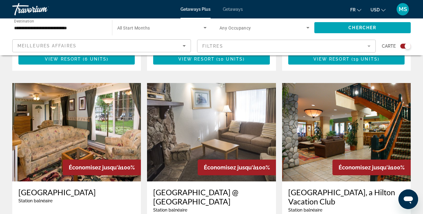
click at [215, 94] on img "Main content" at bounding box center [211, 132] width 129 height 98
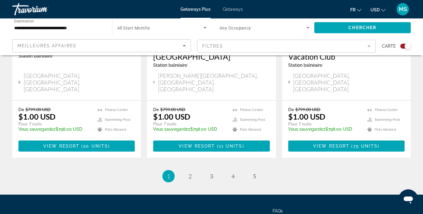
scroll to position [1025, 0]
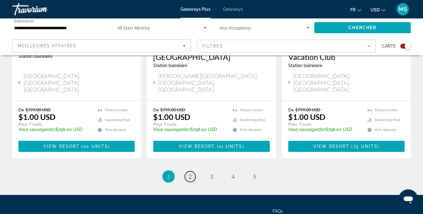
click at [189, 173] on span "2" at bounding box center [189, 176] width 3 height 7
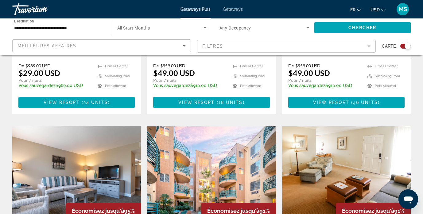
scroll to position [607, 0]
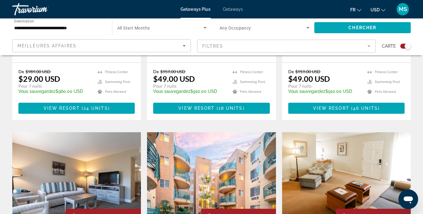
click at [196, 132] on img "Main content" at bounding box center [211, 181] width 129 height 98
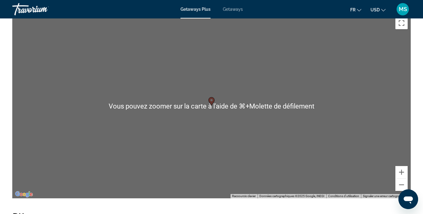
scroll to position [1129, 0]
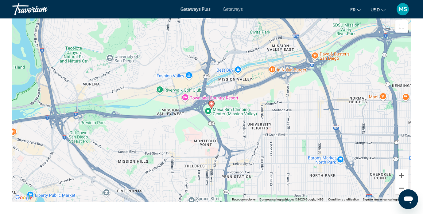
click at [401, 182] on button "Zoom arrière" at bounding box center [401, 188] width 12 height 12
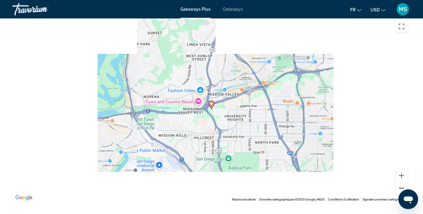
click at [401, 182] on button "Zoom arrière" at bounding box center [401, 188] width 12 height 12
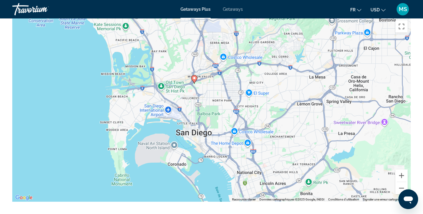
drag, startPoint x: 358, startPoint y: 150, endPoint x: 337, endPoint y: 121, distance: 36.0
click at [337, 121] on div "Pour activer le glissement avec le clavier, appuyez sur Alt+Entrée. Une fois ce…" at bounding box center [211, 109] width 398 height 184
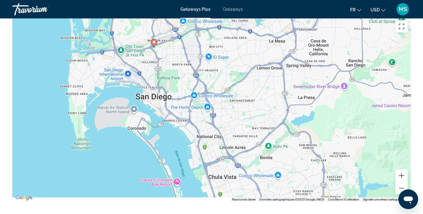
drag, startPoint x: 336, startPoint y: 120, endPoint x: 300, endPoint y: 89, distance: 47.4
click at [300, 89] on div "Pour activer le glissement avec le clavier, appuyez sur Alt+Entrée. Une fois ce…" at bounding box center [211, 109] width 398 height 184
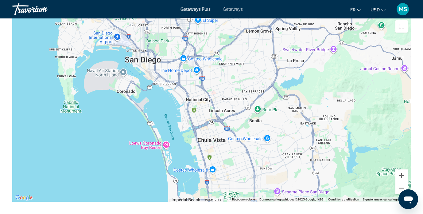
drag, startPoint x: 318, startPoint y: 117, endPoint x: 305, endPoint y: 70, distance: 48.6
click at [305, 70] on div "Pour activer le glissement avec le clavier, appuyez sur Alt+Entrée. Une fois ce…" at bounding box center [211, 109] width 398 height 184
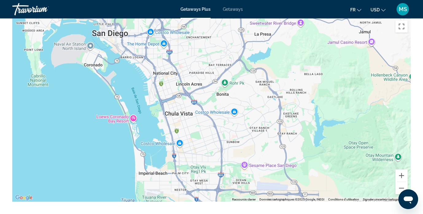
drag, startPoint x: 316, startPoint y: 80, endPoint x: 286, endPoint y: 65, distance: 33.5
click at [286, 65] on div "Pour activer le glissement avec le clavier, appuyez sur Alt+Entrée. Une fois ce…" at bounding box center [211, 109] width 398 height 184
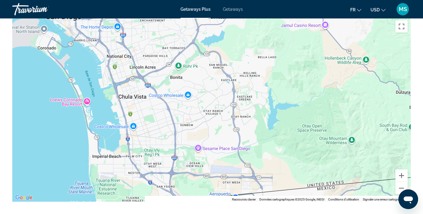
drag, startPoint x: 313, startPoint y: 95, endPoint x: 265, endPoint y: 79, distance: 50.5
click at [265, 79] on div "Pour activer le glissement avec le clavier, appuyez sur Alt+Entrée. Une fois ce…" at bounding box center [211, 109] width 398 height 184
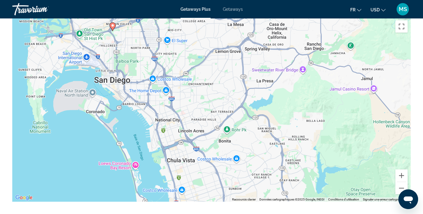
drag, startPoint x: 259, startPoint y: 72, endPoint x: 311, endPoint y: 140, distance: 85.2
click at [311, 140] on div "Pour activer le glissement avec le clavier, appuyez sur Alt+Entrée. Une fois ce…" at bounding box center [211, 109] width 398 height 184
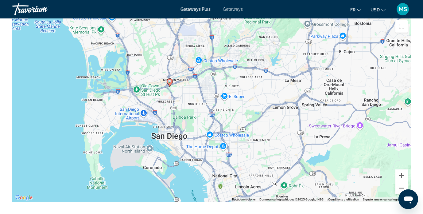
drag, startPoint x: 229, startPoint y: 97, endPoint x: 279, endPoint y: 134, distance: 62.6
click at [279, 134] on div "Pour activer le glissement avec le clavier, appuyez sur Alt+Entrée. Une fois ce…" at bounding box center [211, 109] width 398 height 184
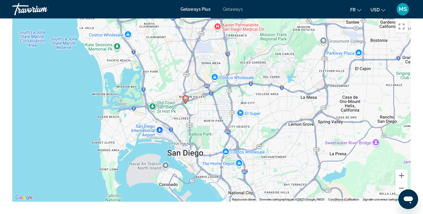
drag, startPoint x: 212, startPoint y: 73, endPoint x: 225, endPoint y: 89, distance: 20.4
click at [225, 89] on div "Pour activer le glissement avec le clavier, appuyez sur Alt+Entrée. Une fois ce…" at bounding box center [211, 109] width 398 height 184
click at [402, 169] on button "Zoom avant" at bounding box center [401, 175] width 12 height 12
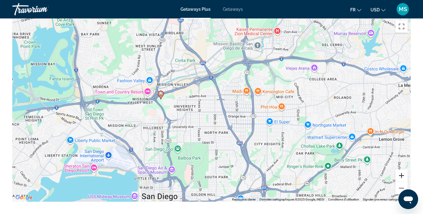
click at [402, 169] on button "Zoom avant" at bounding box center [401, 175] width 12 height 12
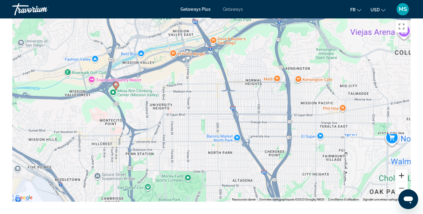
click at [402, 169] on button "Zoom avant" at bounding box center [401, 175] width 12 height 12
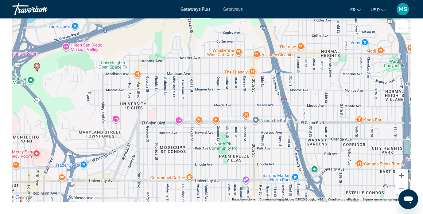
drag, startPoint x: 236, startPoint y: 121, endPoint x: 306, endPoint y: 129, distance: 70.1
click at [306, 129] on div "Pour activer le glissement avec le clavier, appuyez sur Alt+Entrée. Une fois ce…" at bounding box center [211, 109] width 398 height 184
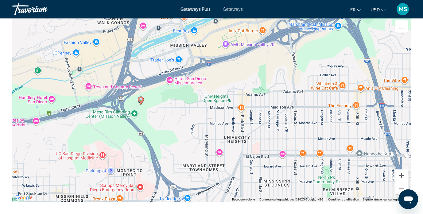
drag, startPoint x: 213, startPoint y: 96, endPoint x: 266, endPoint y: 124, distance: 59.3
click at [266, 124] on div "Pour activer le glissement avec le clavier, appuyez sur Alt+Entrée. Une fois ce…" at bounding box center [211, 109] width 398 height 184
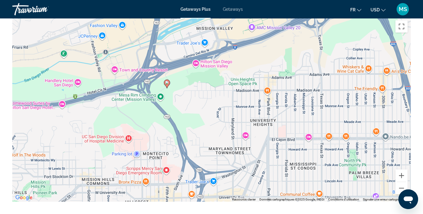
drag, startPoint x: 228, startPoint y: 107, endPoint x: 252, endPoint y: 77, distance: 38.7
click at [252, 77] on div "Pour activer le glissement avec le clavier, appuyez sur Alt+Entrée. Une fois ce…" at bounding box center [211, 109] width 398 height 184
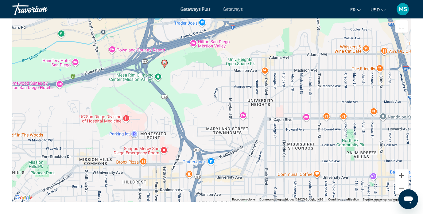
click at [400, 182] on button "Zoom arrière" at bounding box center [401, 188] width 12 height 12
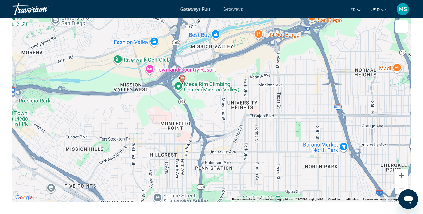
click at [400, 182] on button "Zoom arrière" at bounding box center [401, 188] width 12 height 12
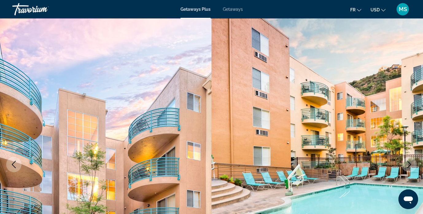
scroll to position [0, 0]
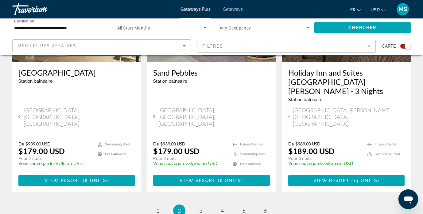
scroll to position [1016, 0]
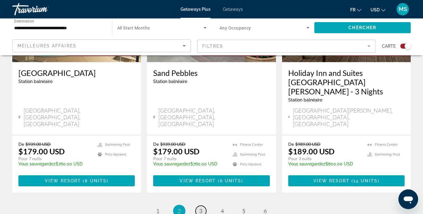
click at [201, 207] on span "3" at bounding box center [200, 210] width 3 height 7
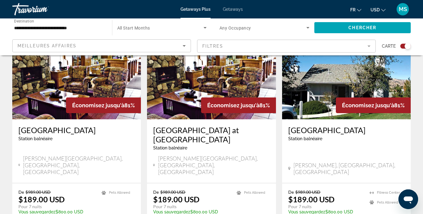
scroll to position [478, 0]
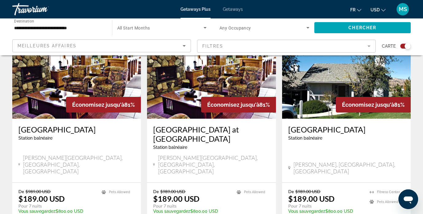
click at [191, 72] on img "Main content" at bounding box center [211, 69] width 129 height 98
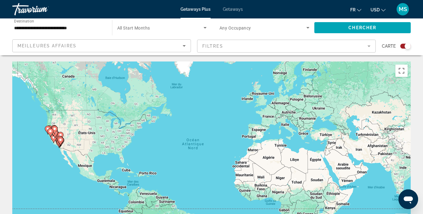
click at [42, 29] on input "**********" at bounding box center [59, 27] width 90 height 7
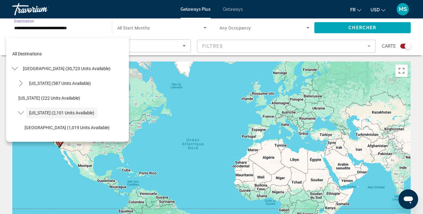
scroll to position [22, 0]
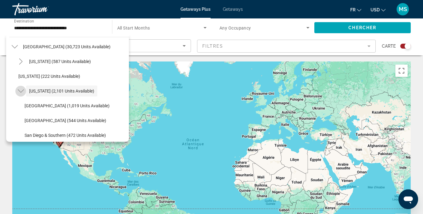
click at [20, 95] on mat-icon "Toggle California (2,101 units available)" at bounding box center [20, 91] width 11 height 11
click at [19, 106] on icon "Toggle Colorado (482 units available)" at bounding box center [21, 106] width 6 height 6
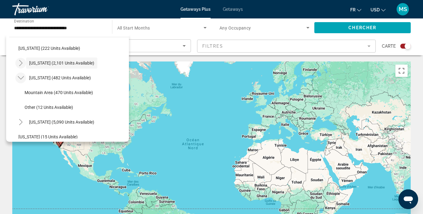
scroll to position [49, 0]
click at [19, 80] on icon "Toggle Colorado (482 units available)" at bounding box center [21, 79] width 6 height 6
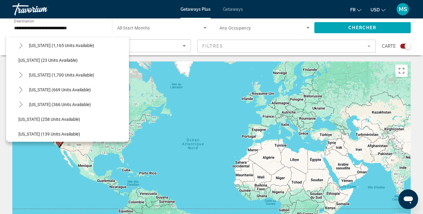
scroll to position [428, 0]
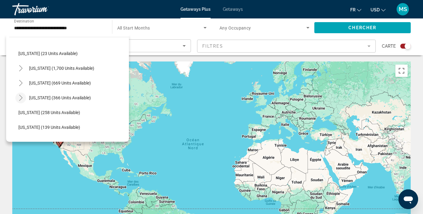
click at [20, 99] on icon "Toggle Texas (366 units available)" at bounding box center [21, 98] width 6 height 6
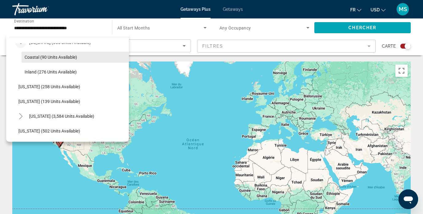
scroll to position [484, 0]
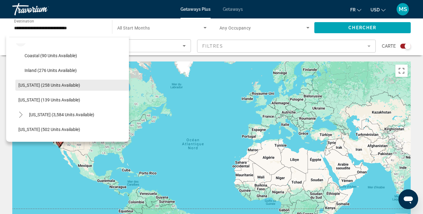
click at [35, 85] on span "[US_STATE] (258 units available)" at bounding box center [49, 85] width 62 height 5
type input "**********"
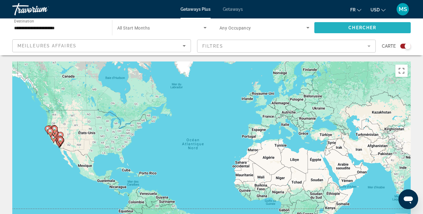
click at [364, 26] on span "Chercher" at bounding box center [362, 27] width 28 height 5
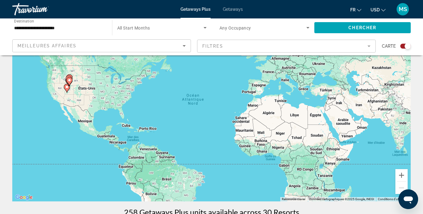
scroll to position [46, 0]
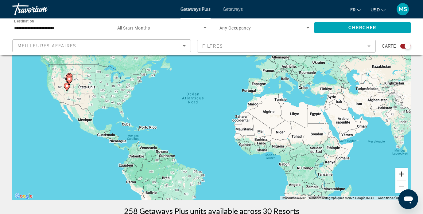
click at [402, 173] on button "Zoom avant" at bounding box center [401, 174] width 12 height 12
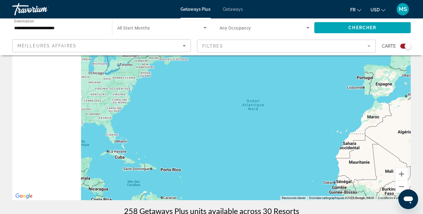
drag, startPoint x: 161, startPoint y: 143, endPoint x: 287, endPoint y: 189, distance: 134.3
click at [287, 189] on div "Pour activer le glissement avec le clavier, appuyez sur Alt+Entrée. Une fois ce…" at bounding box center [211, 108] width 398 height 184
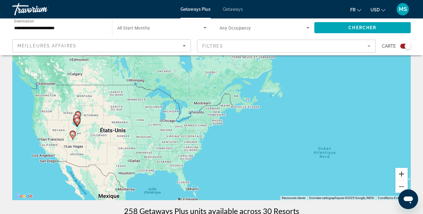
click at [399, 173] on button "Zoom avant" at bounding box center [401, 174] width 12 height 12
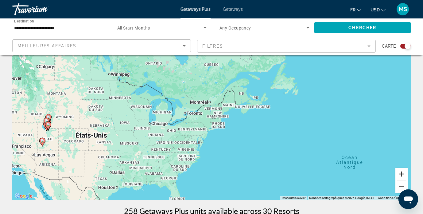
click at [399, 173] on button "Zoom avant" at bounding box center [401, 174] width 12 height 12
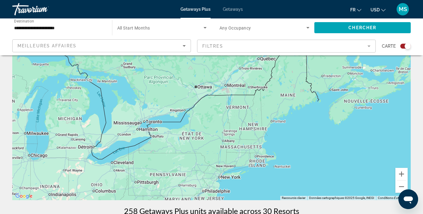
drag, startPoint x: 173, startPoint y: 163, endPoint x: 390, endPoint y: 122, distance: 220.6
click at [390, 122] on div "Main content" at bounding box center [211, 108] width 398 height 184
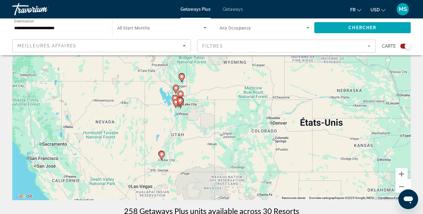
drag, startPoint x: 374, startPoint y: 108, endPoint x: 313, endPoint y: 179, distance: 93.8
click at [313, 179] on div "Pour activer le glissement avec le clavier, appuyez sur Alt+Entrée. Une fois ce…" at bounding box center [211, 108] width 398 height 184
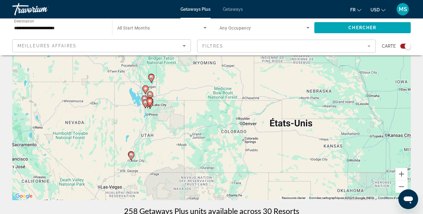
drag, startPoint x: 289, startPoint y: 179, endPoint x: 274, endPoint y: 163, distance: 21.5
click at [274, 163] on div "Pour activer le glissement avec le clavier, appuyez sur Alt+Entrée. Une fois ce…" at bounding box center [211, 108] width 398 height 184
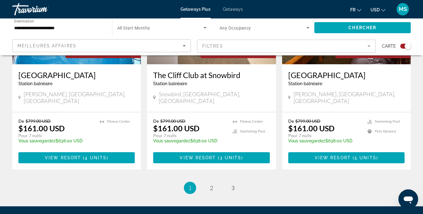
scroll to position [989, 0]
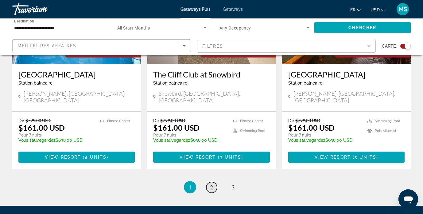
click at [209, 182] on link "page 2" at bounding box center [211, 187] width 11 height 11
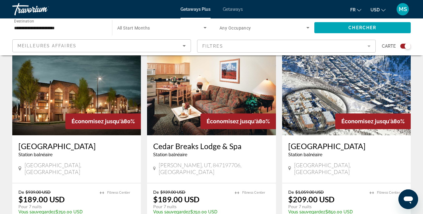
scroll to position [903, 0]
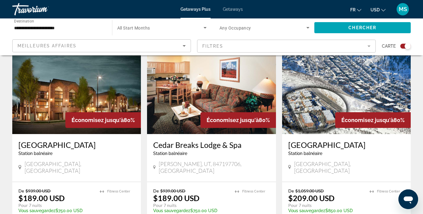
click at [324, 76] on img "Main content" at bounding box center [346, 85] width 129 height 98
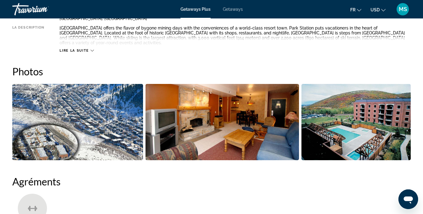
scroll to position [359, 0]
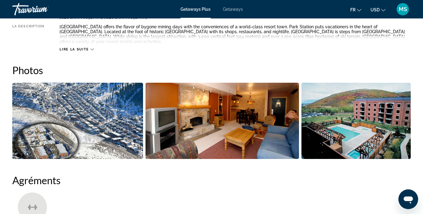
click at [71, 130] on img "Open full-screen image slider" at bounding box center [77, 121] width 131 height 76
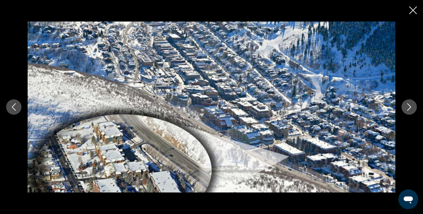
scroll to position [380, 0]
click at [408, 105] on icon "Next image" at bounding box center [409, 106] width 7 height 7
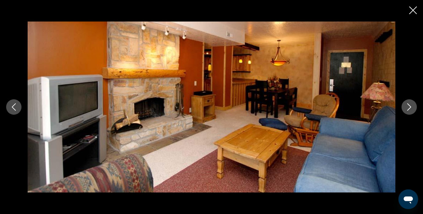
click at [407, 105] on icon "Next image" at bounding box center [409, 106] width 7 height 7
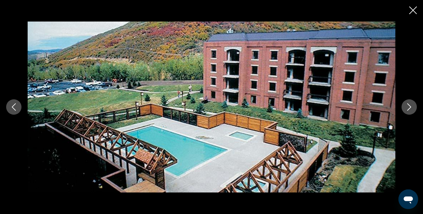
click at [412, 11] on icon "Close slideshow" at bounding box center [413, 10] width 8 height 8
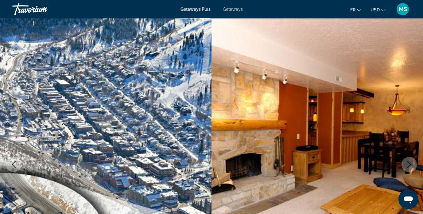
scroll to position [0, 0]
